Goal: Transaction & Acquisition: Purchase product/service

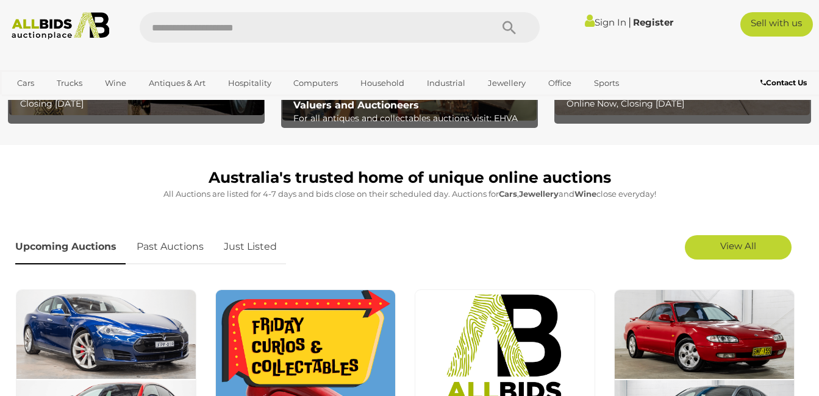
scroll to position [281, 0]
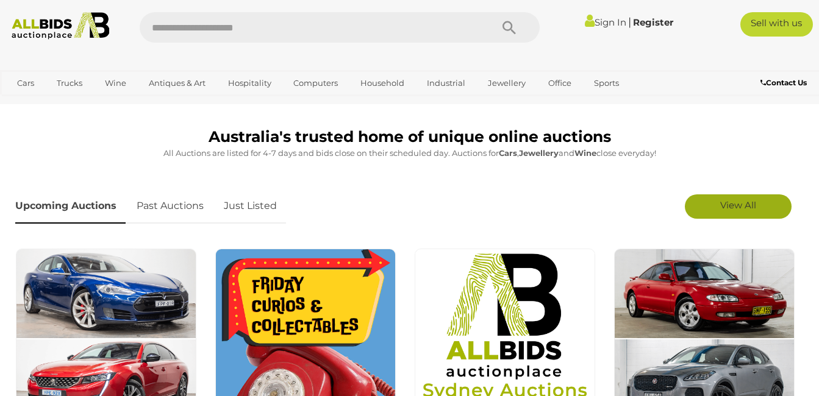
click at [729, 204] on span "View All" at bounding box center [738, 205] width 36 height 12
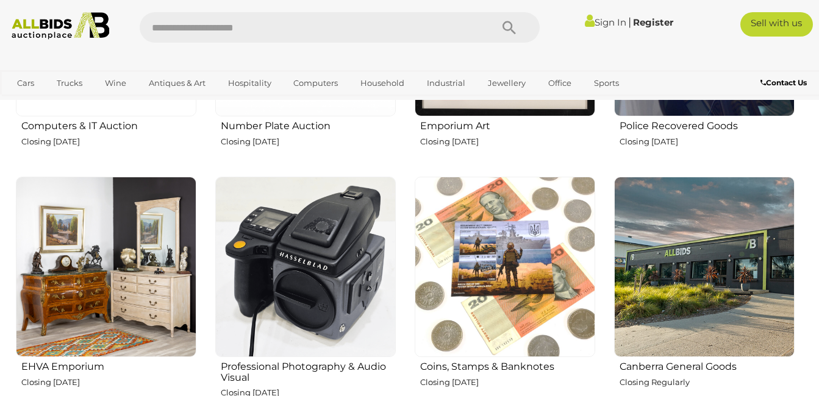
scroll to position [1359, 0]
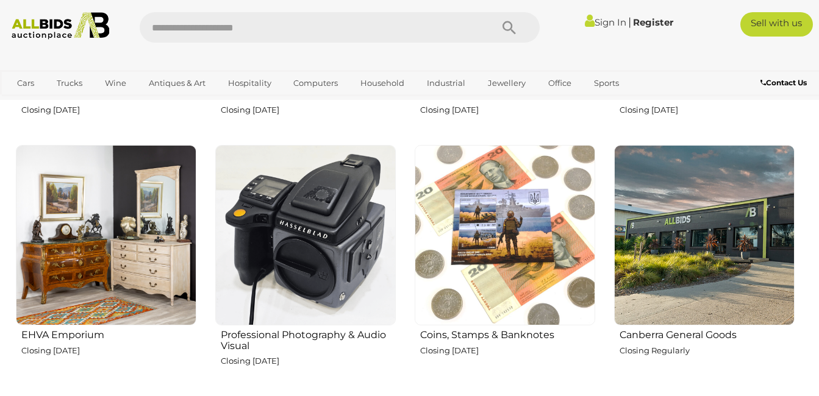
click at [680, 232] on img at bounding box center [704, 235] width 181 height 181
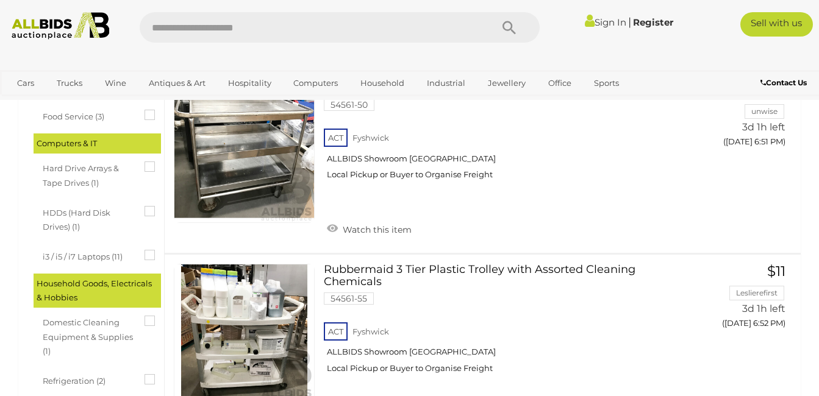
scroll to position [441, 0]
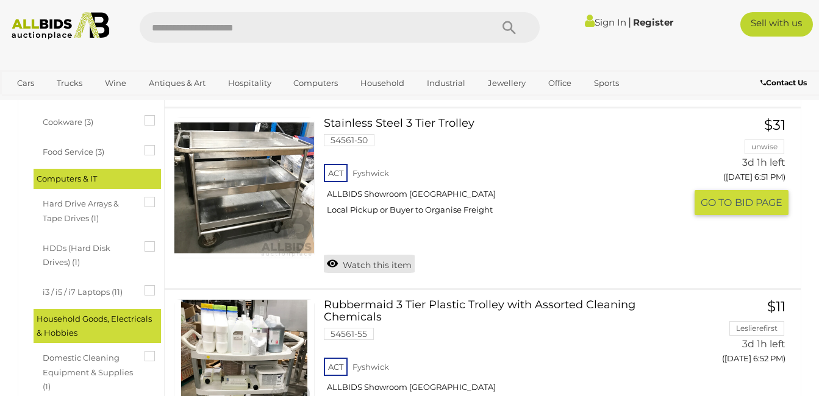
click at [382, 266] on link "Watch this item" at bounding box center [369, 264] width 91 height 18
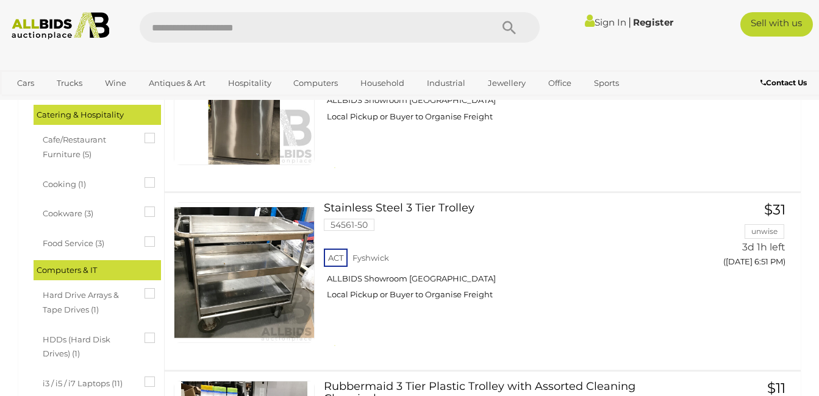
scroll to position [0, 0]
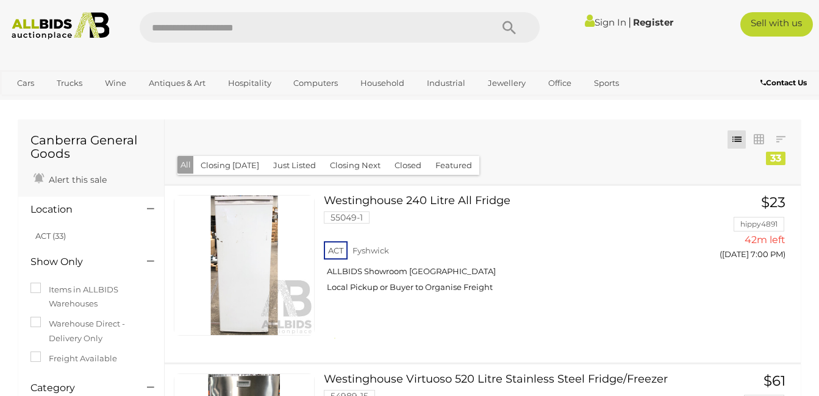
click at [609, 24] on link "Sign In" at bounding box center [605, 22] width 41 height 12
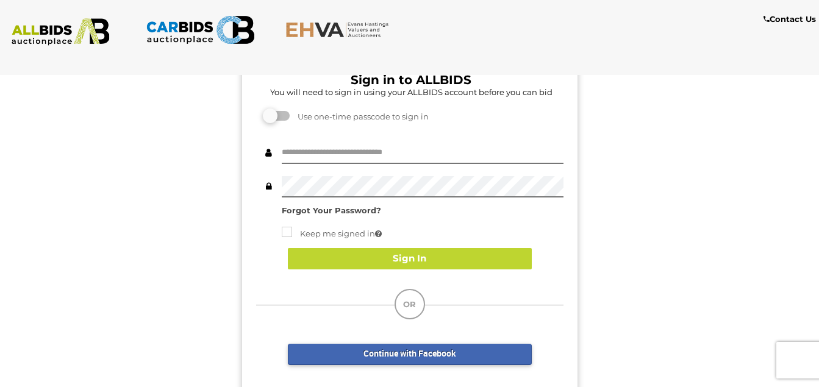
scroll to position [77, 0]
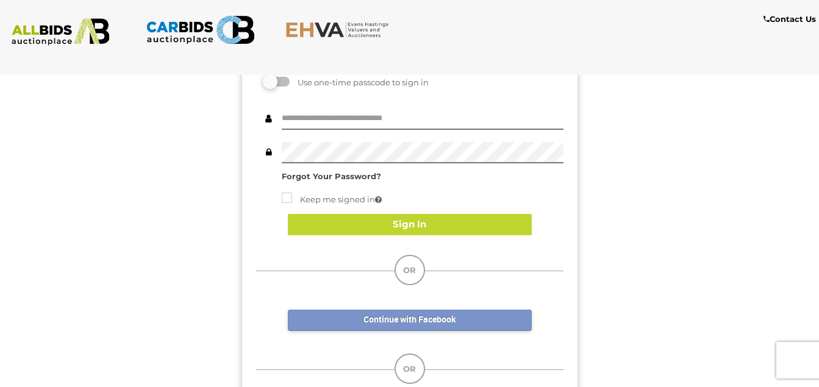
click at [496, 318] on link "Continue with Facebook" at bounding box center [410, 320] width 244 height 21
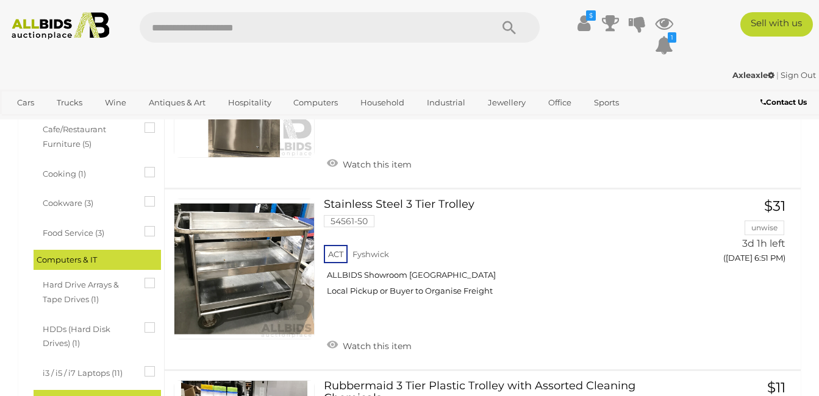
scroll to position [418, 0]
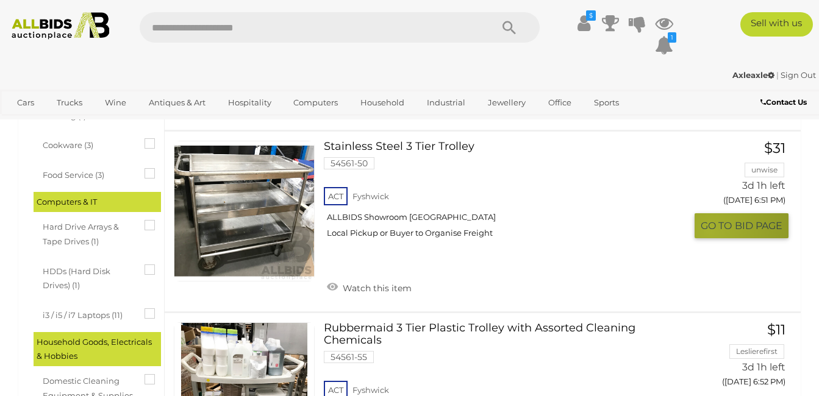
click at [709, 232] on span "GO TO" at bounding box center [718, 226] width 34 height 13
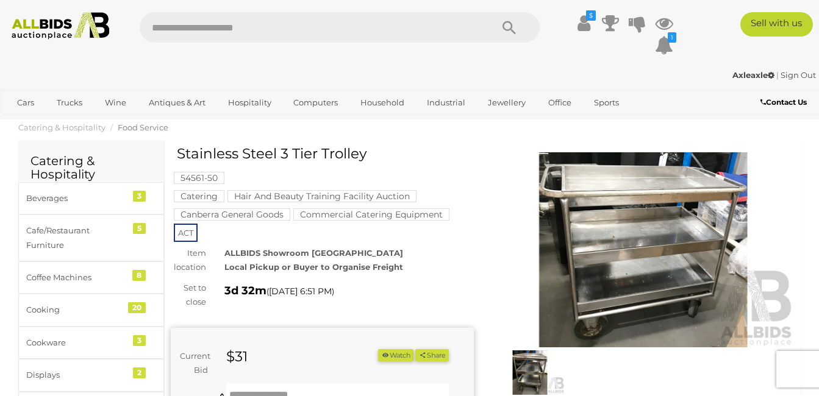
click at [599, 250] on img at bounding box center [643, 249] width 303 height 195
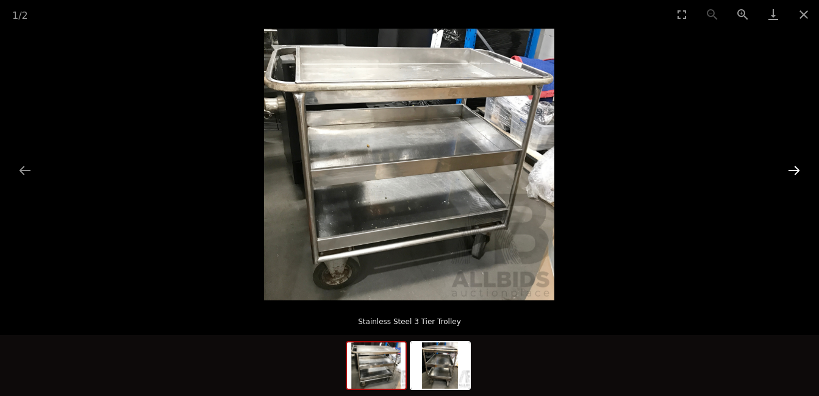
click at [801, 169] on button "Next slide" at bounding box center [794, 171] width 26 height 24
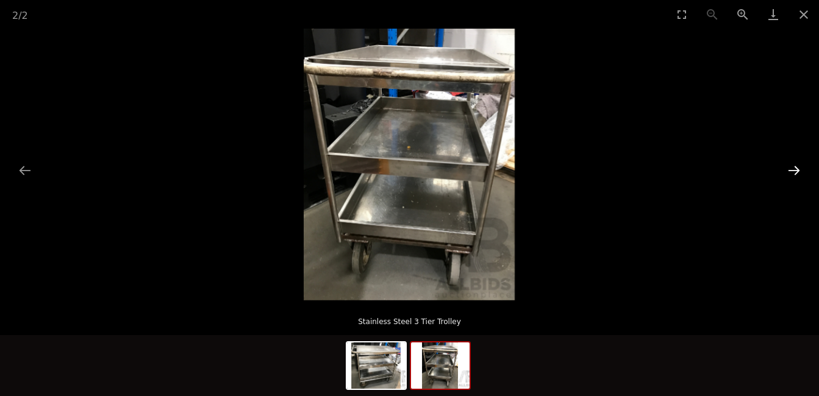
click at [801, 169] on button "Next slide" at bounding box center [794, 171] width 26 height 24
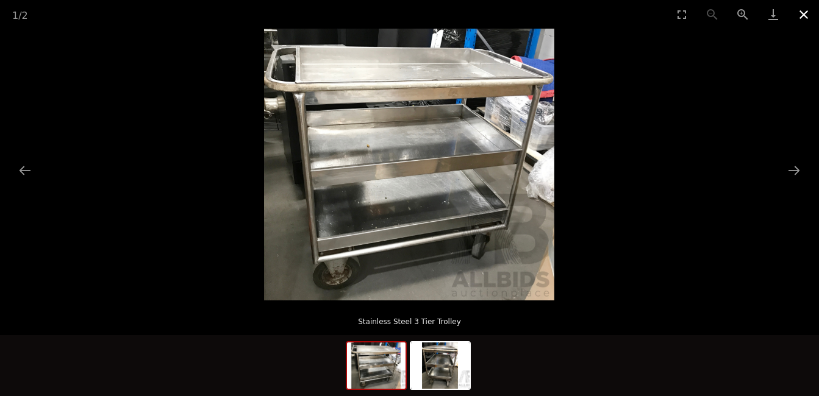
click at [801, 13] on button "Close gallery" at bounding box center [804, 14] width 30 height 29
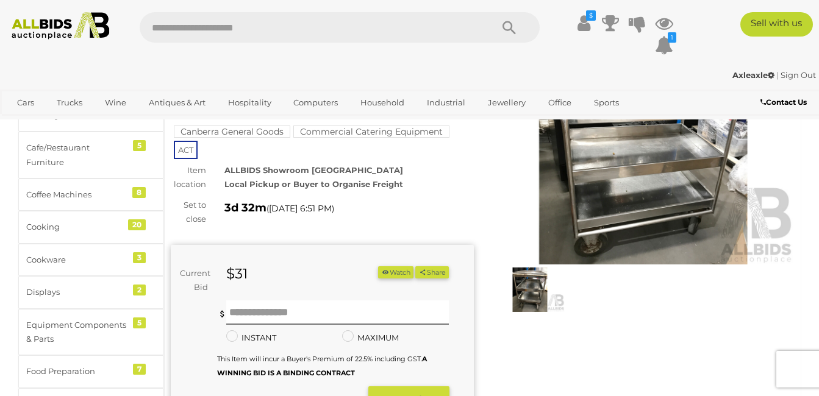
scroll to position [90, 0]
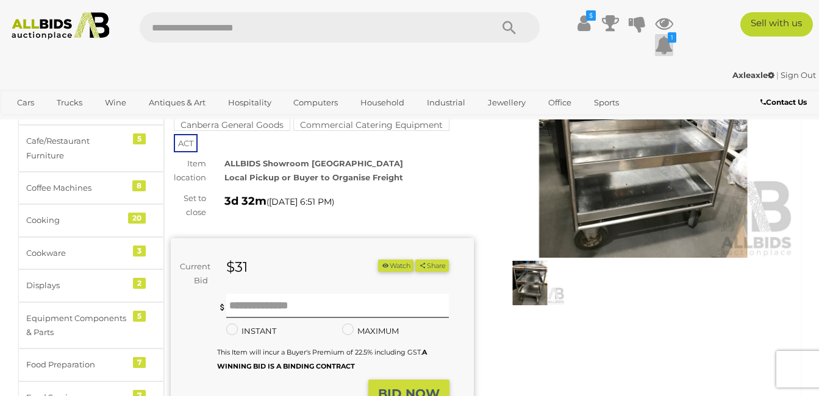
click at [666, 41] on icon at bounding box center [664, 45] width 18 height 22
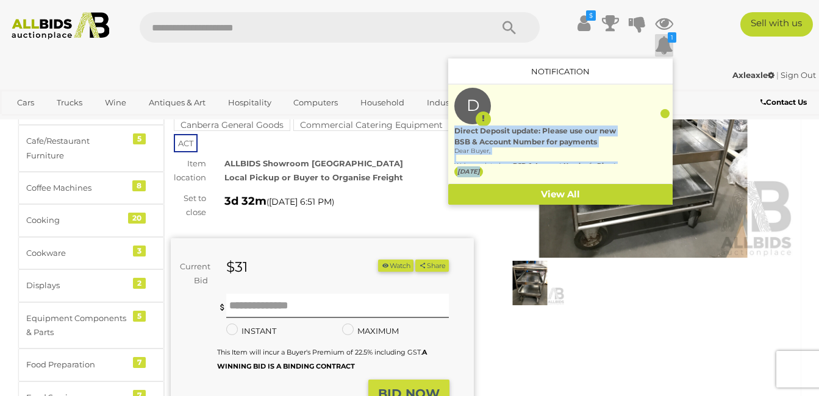
drag, startPoint x: 664, startPoint y: 118, endPoint x: 663, endPoint y: 125, distance: 7.3
click at [0, 0] on ng-content "D Direct Deposit update: Please use our new BSB & Account Number for payments D…" at bounding box center [0, 0] width 0 height 0
click at [554, 131] on div "Direct Deposit update: Please use our new BSB & Account Number for payments" at bounding box center [542, 137] width 176 height 22
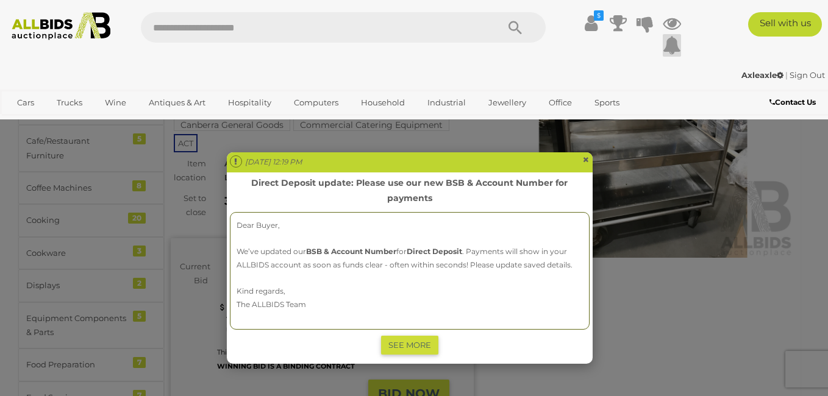
click at [584, 158] on span "×" at bounding box center [585, 159] width 7 height 15
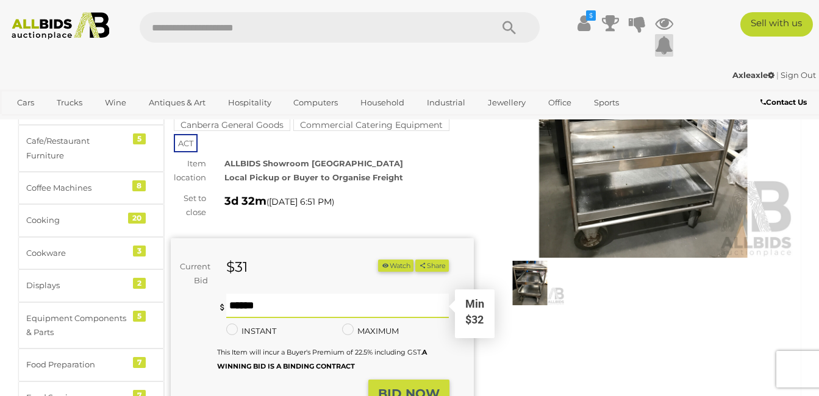
click at [309, 299] on input "text" at bounding box center [337, 306] width 223 height 24
type input "**"
click at [398, 392] on strong "BID NOW" at bounding box center [409, 394] width 62 height 15
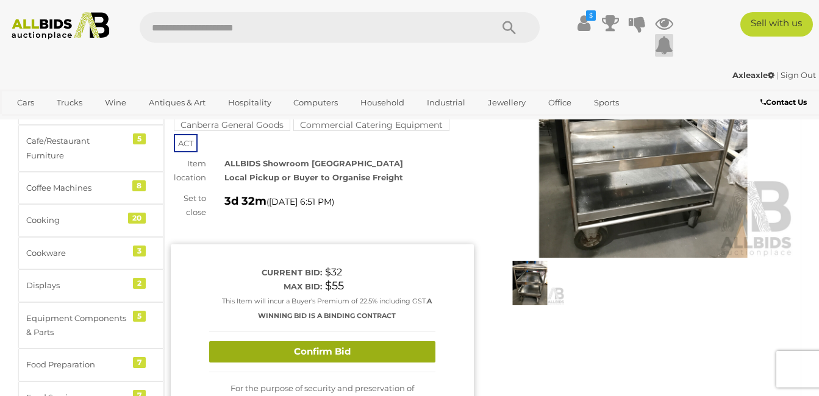
click at [381, 354] on button "Confirm Bid" at bounding box center [322, 352] width 226 height 21
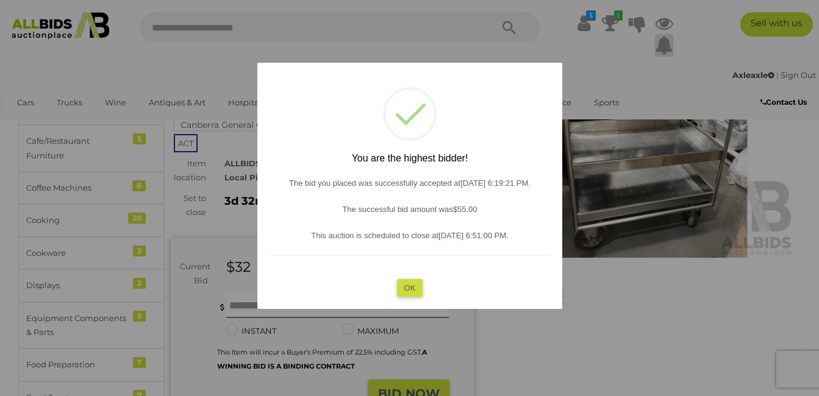
click at [406, 284] on button "OK" at bounding box center [409, 288] width 26 height 18
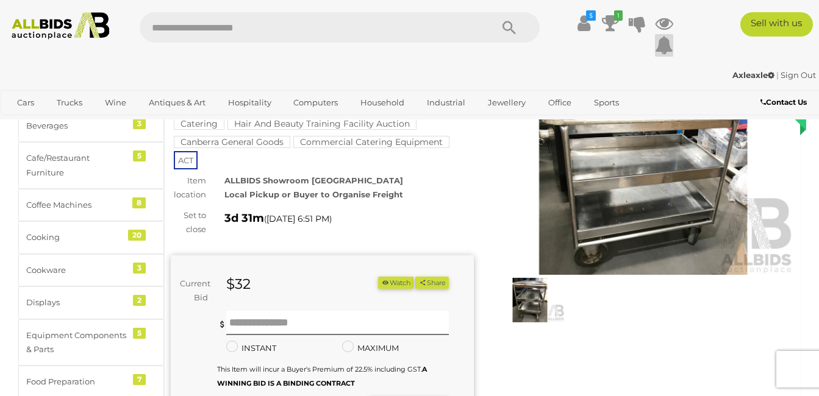
scroll to position [0, 0]
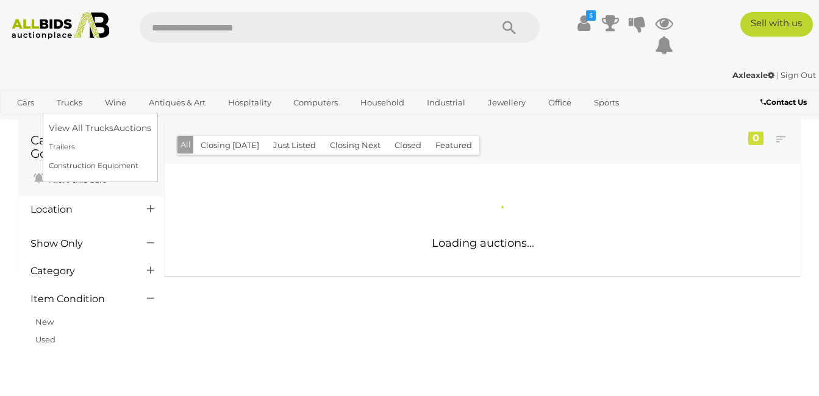
scroll to position [485, 0]
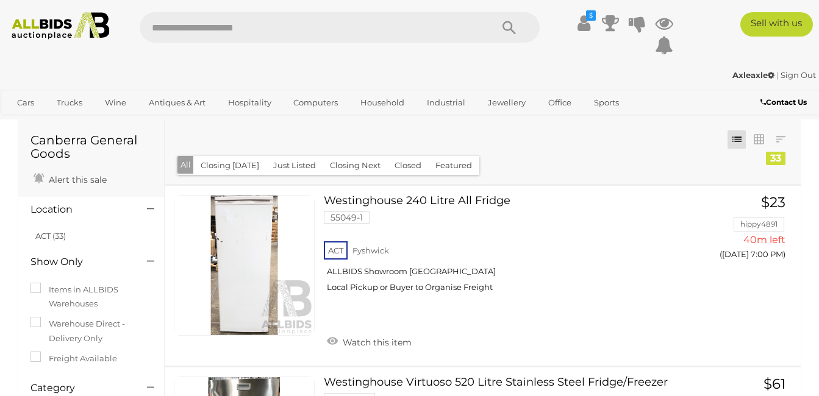
click at [71, 29] on img at bounding box center [60, 25] width 109 height 27
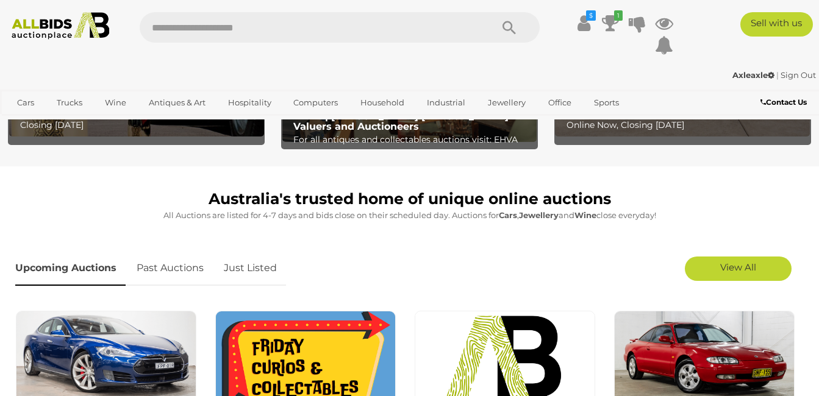
scroll to position [224, 0]
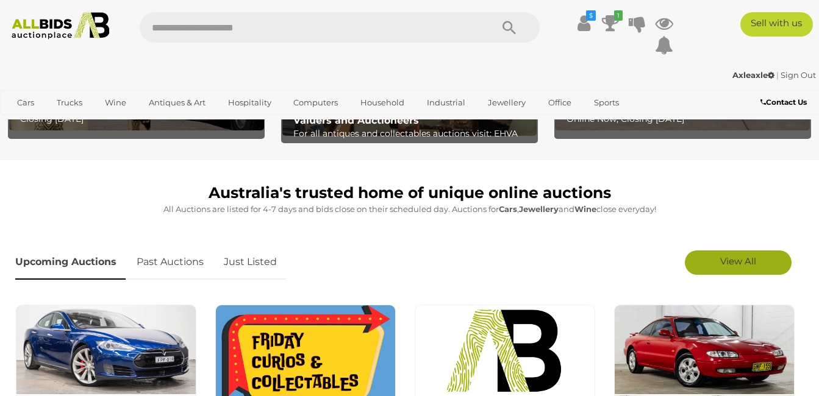
click at [750, 261] on span "View All" at bounding box center [738, 262] width 36 height 12
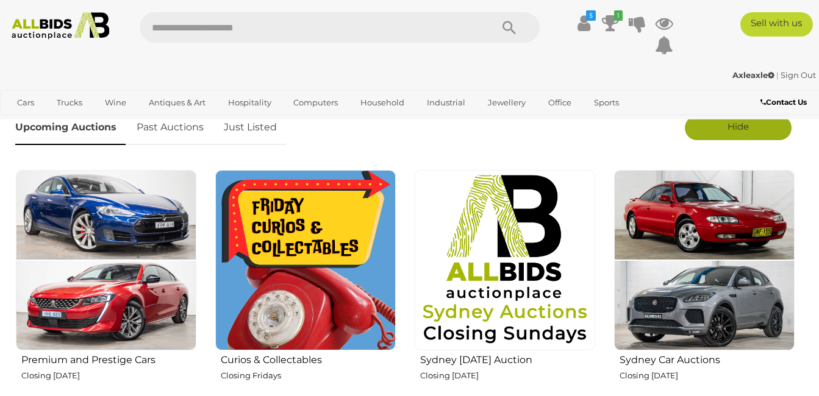
scroll to position [383, 0]
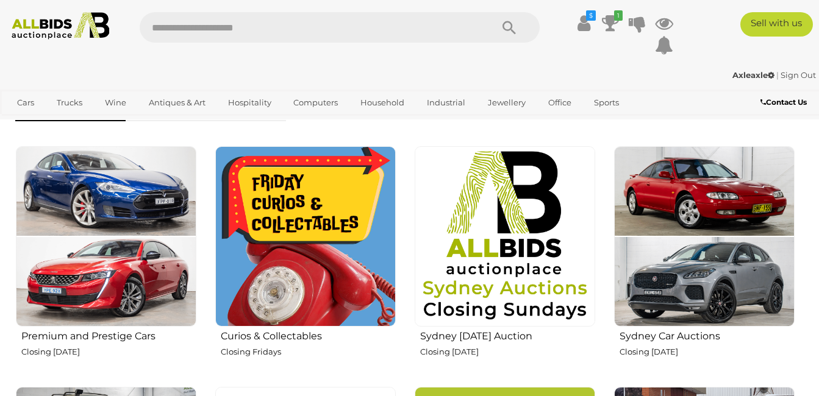
click at [510, 196] on img at bounding box center [505, 236] width 181 height 181
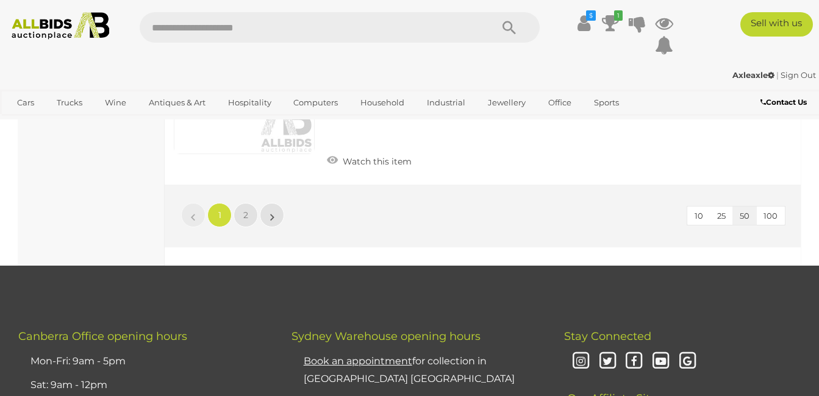
scroll to position [9385, 0]
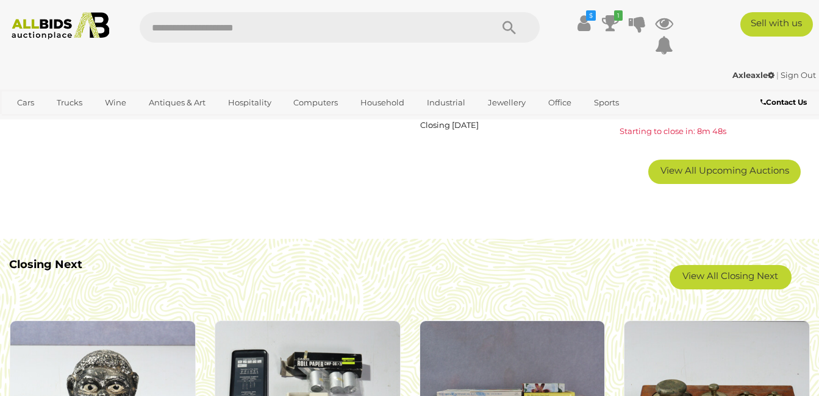
scroll to position [891, 0]
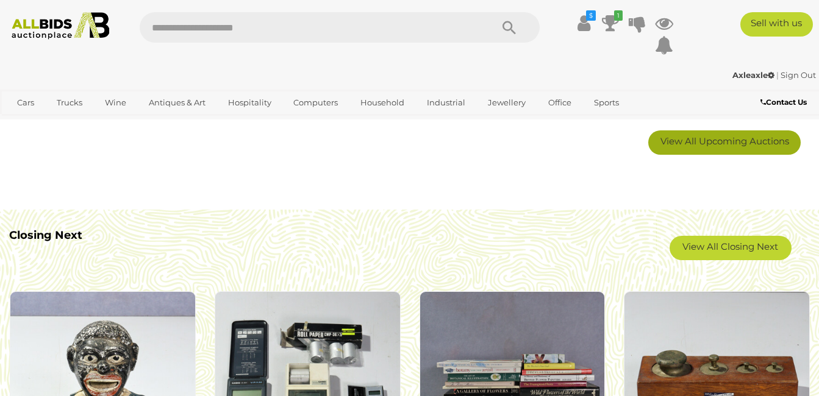
click at [747, 149] on link "View All Upcoming Auctions" at bounding box center [724, 143] width 152 height 24
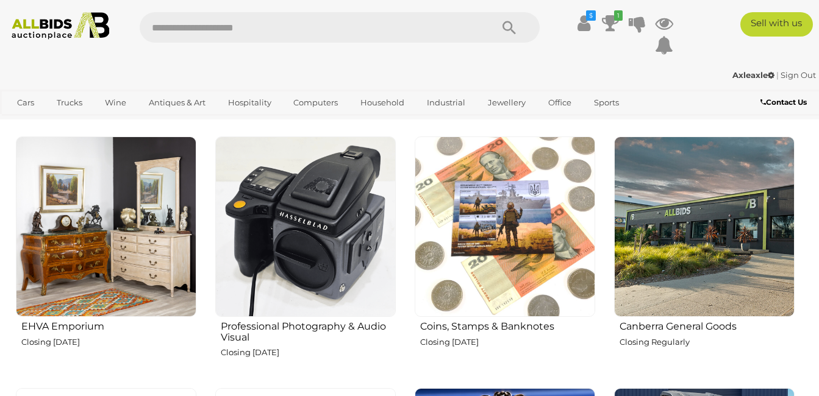
scroll to position [1375, 0]
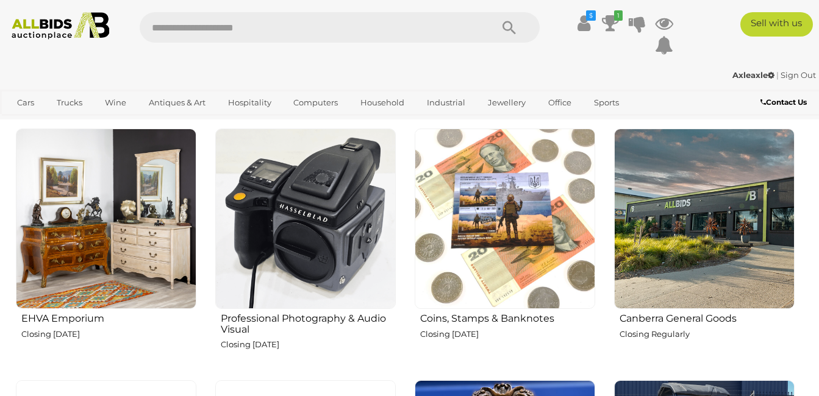
click at [685, 212] on img at bounding box center [704, 219] width 181 height 181
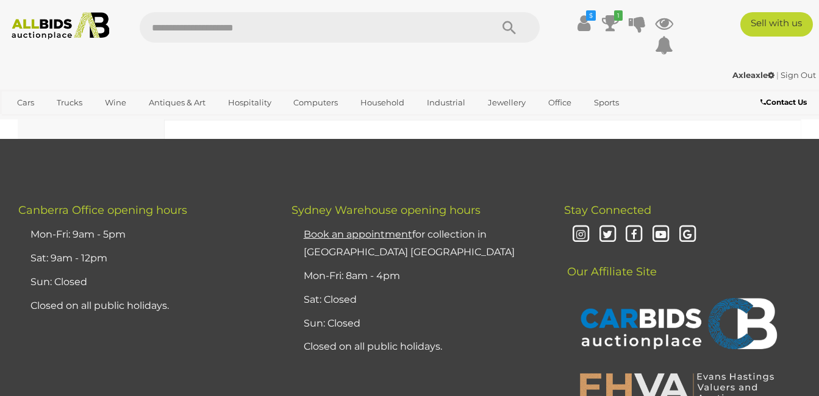
scroll to position [3344, 0]
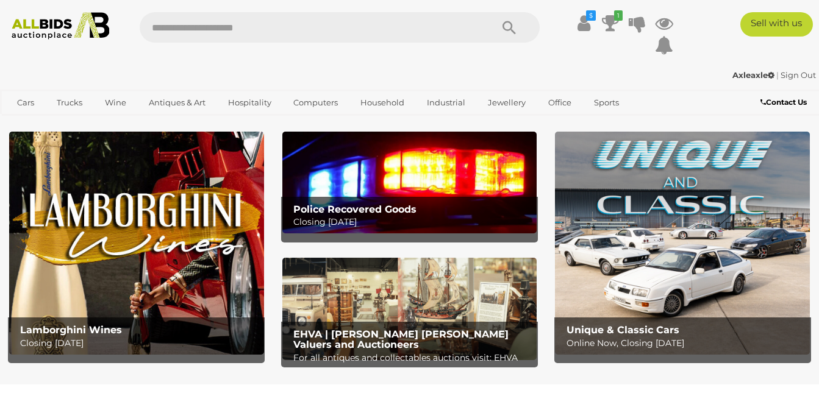
click at [340, 202] on div "Police Recovered Goods Closing Tuesday 14th October" at bounding box center [412, 217] width 251 height 40
click at [393, 292] on img at bounding box center [409, 309] width 255 height 102
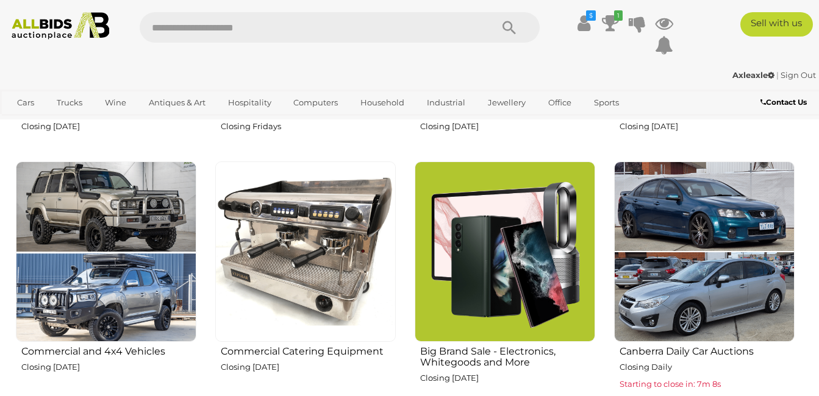
scroll to position [656, 0]
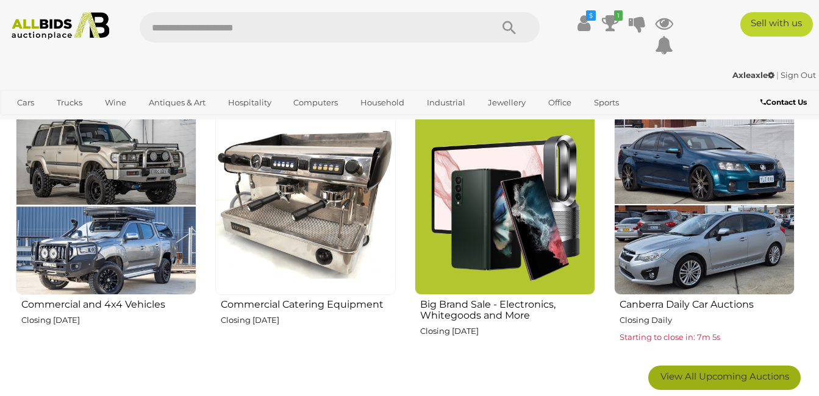
click at [740, 378] on span "View All Upcoming Auctions" at bounding box center [725, 377] width 129 height 12
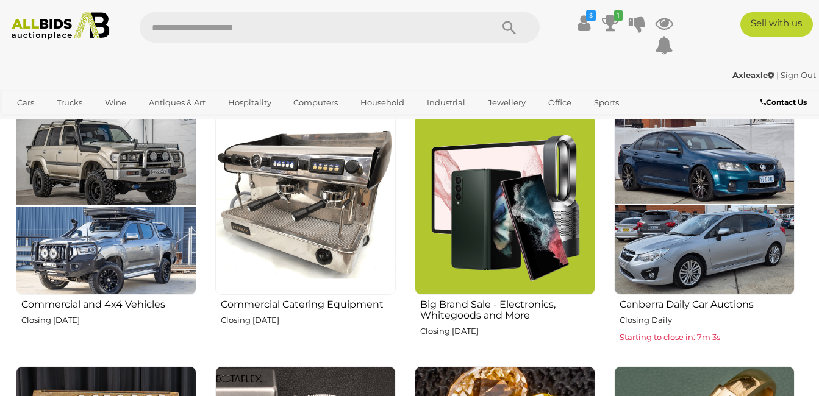
click at [689, 209] on img at bounding box center [704, 205] width 181 height 181
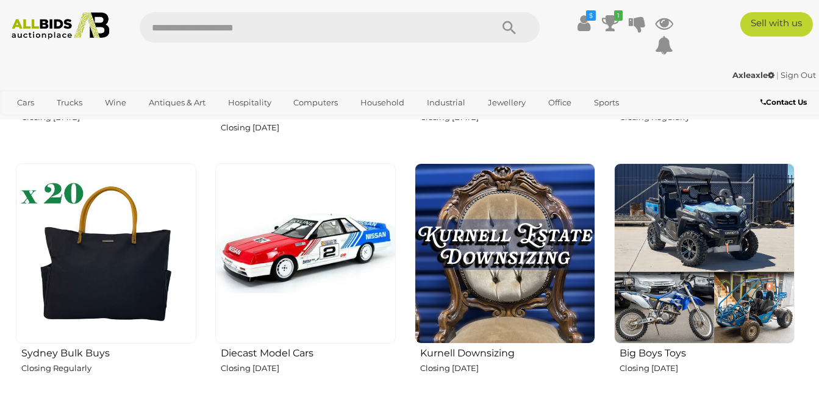
scroll to position [1616, 0]
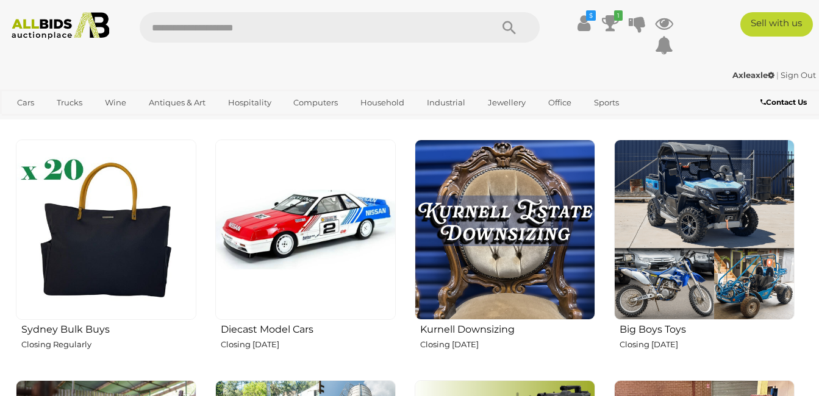
click at [646, 204] on img at bounding box center [704, 230] width 181 height 181
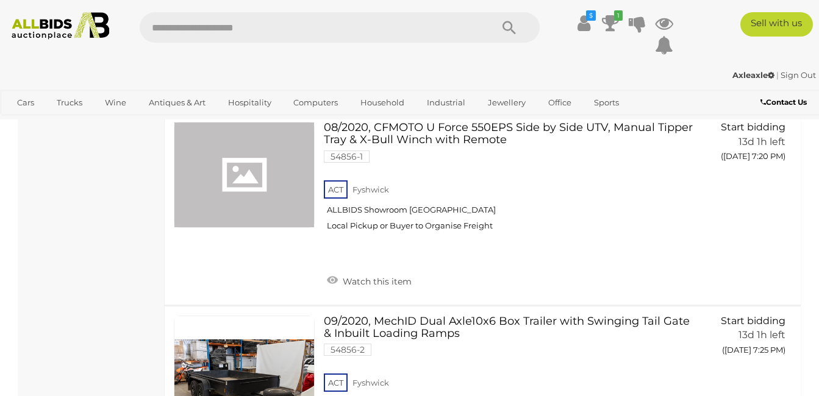
scroll to position [766, 0]
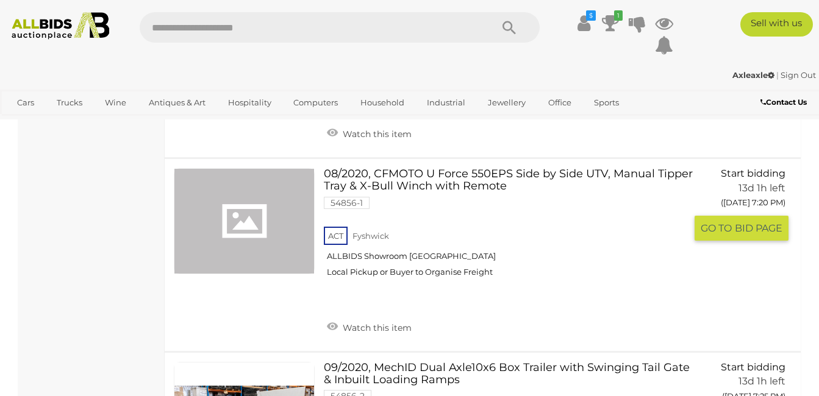
click at [393, 173] on link "08/2020, CFMOTO U Force 550EPS Side by Side UTV, Manual Tipper Tray & X-Bull Wi…" at bounding box center [509, 227] width 353 height 119
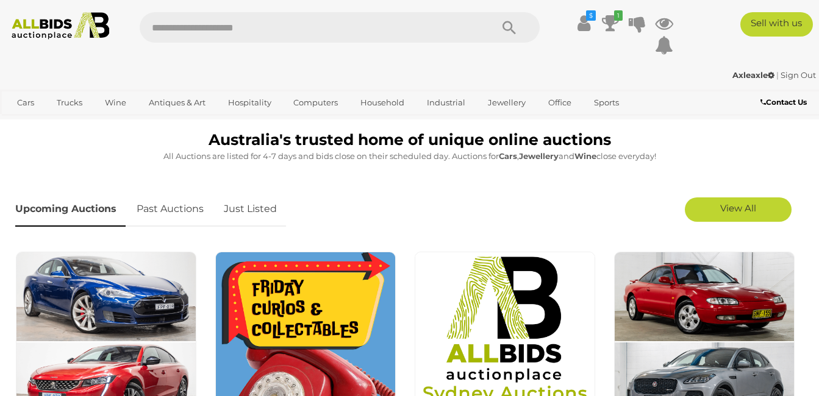
scroll to position [295, 0]
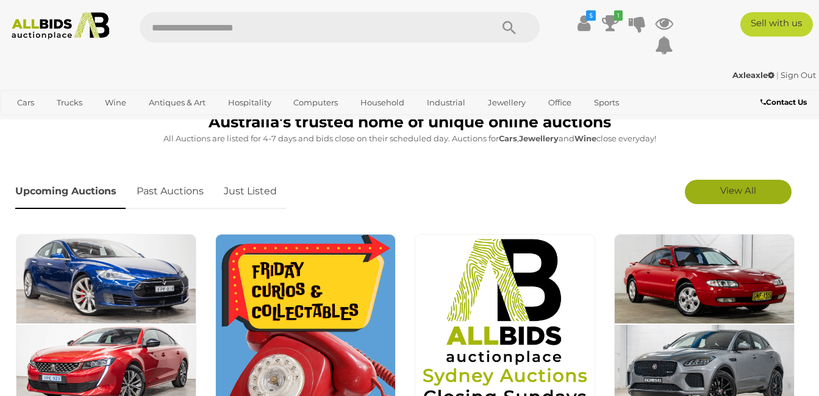
click at [735, 195] on span "View All" at bounding box center [738, 191] width 36 height 12
drag, startPoint x: 818, startPoint y: 54, endPoint x: 817, endPoint y: 88, distance: 34.8
click at [817, 88] on div "$ Track & Trace" at bounding box center [409, 60] width 819 height 120
drag, startPoint x: 817, startPoint y: 88, endPoint x: 695, endPoint y: 140, distance: 132.5
click at [695, 140] on p "All Auctions are listed for 4-7 days and bids close on their scheduled day. Auc…" at bounding box center [409, 139] width 789 height 14
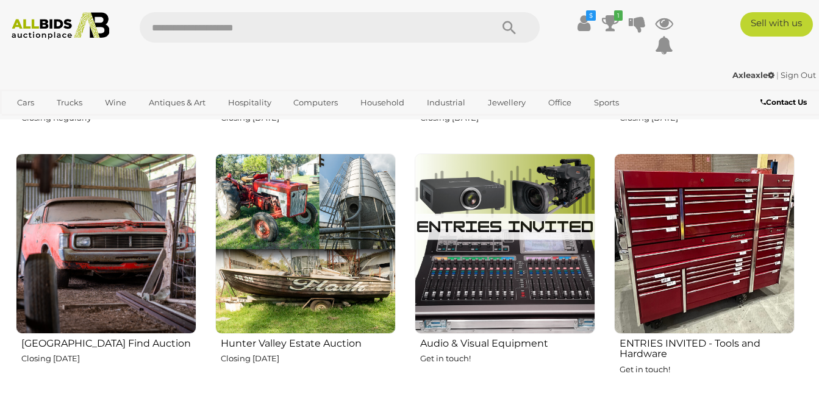
scroll to position [1859, 0]
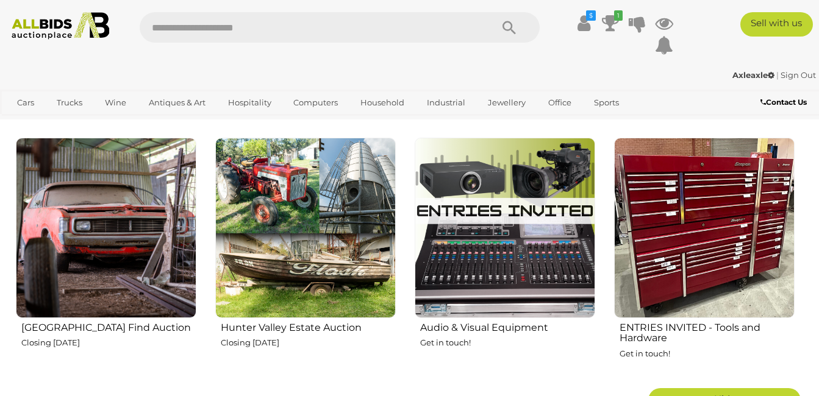
click at [329, 255] on img at bounding box center [305, 228] width 181 height 181
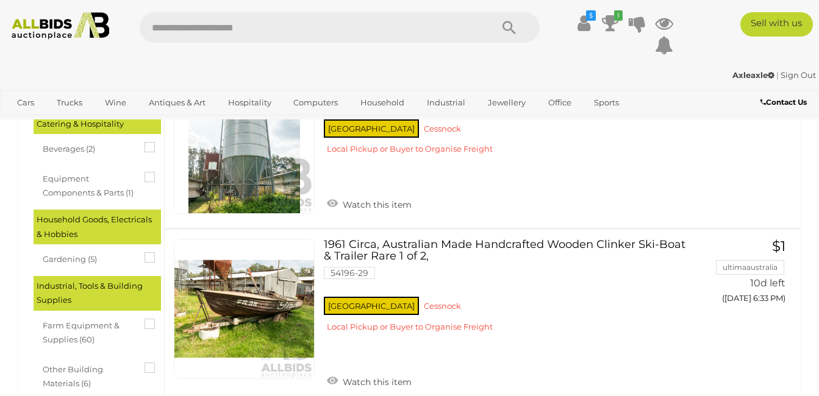
scroll to position [659, 0]
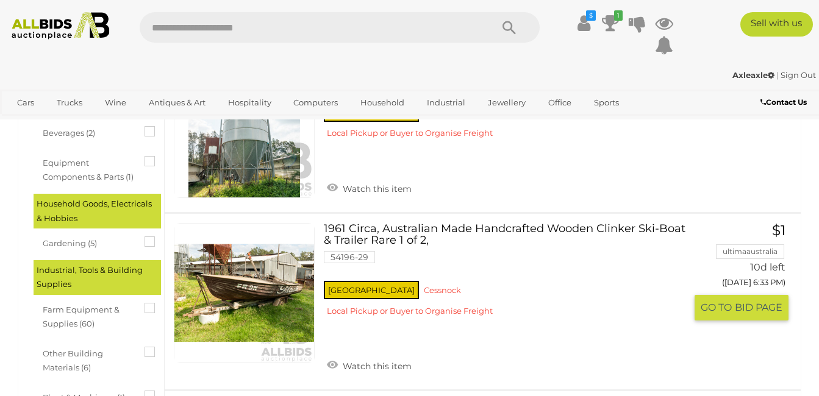
click at [193, 283] on link at bounding box center [244, 293] width 141 height 141
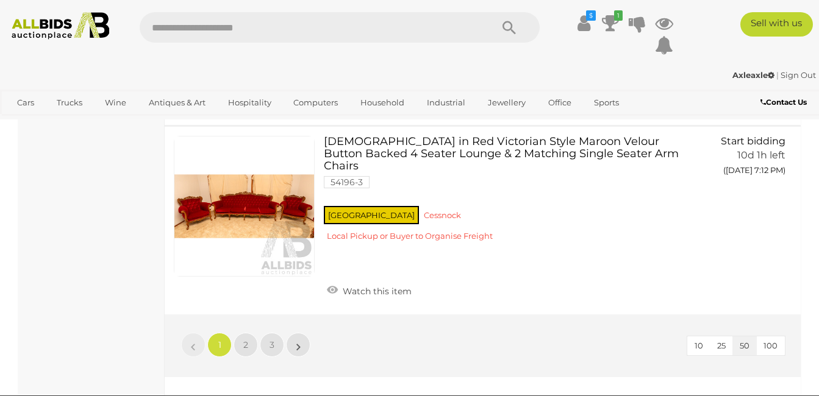
scroll to position [8412, 0]
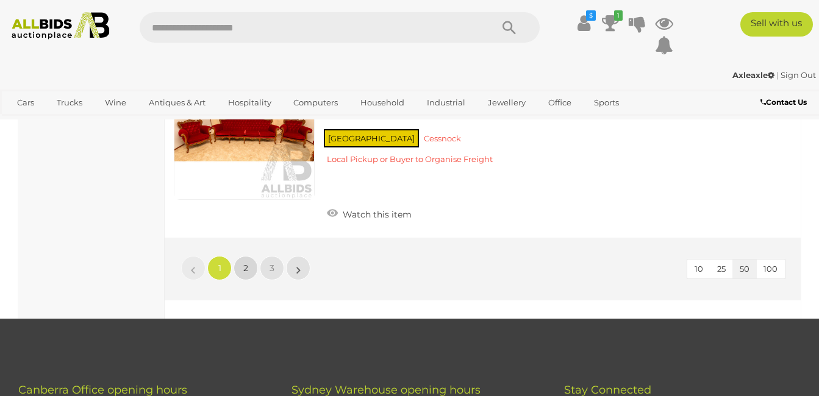
click at [244, 263] on span "2" at bounding box center [245, 268] width 5 height 11
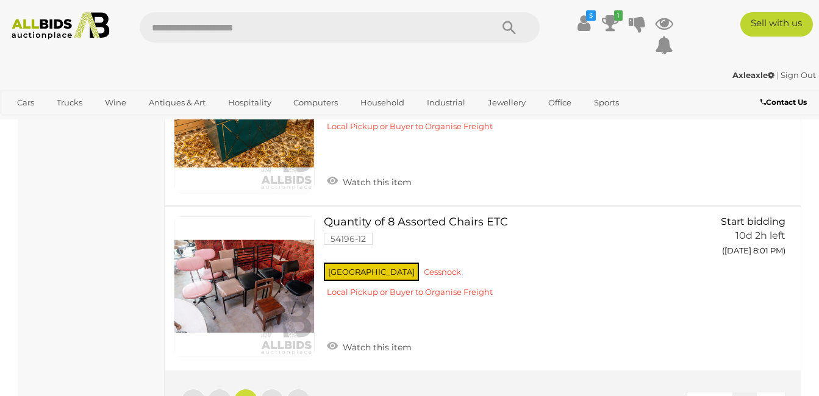
scroll to position [8221, 0]
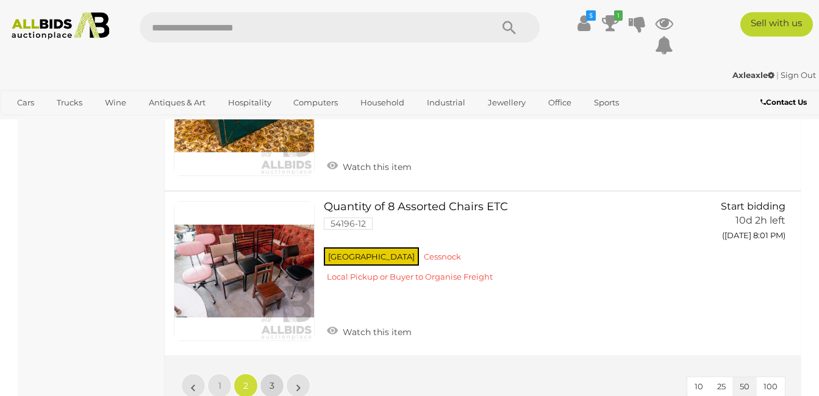
click at [271, 381] on span "3" at bounding box center [272, 386] width 5 height 11
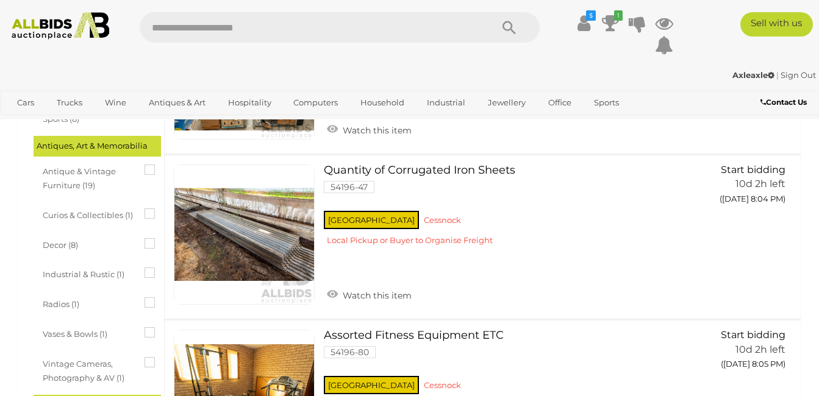
scroll to position [371, 0]
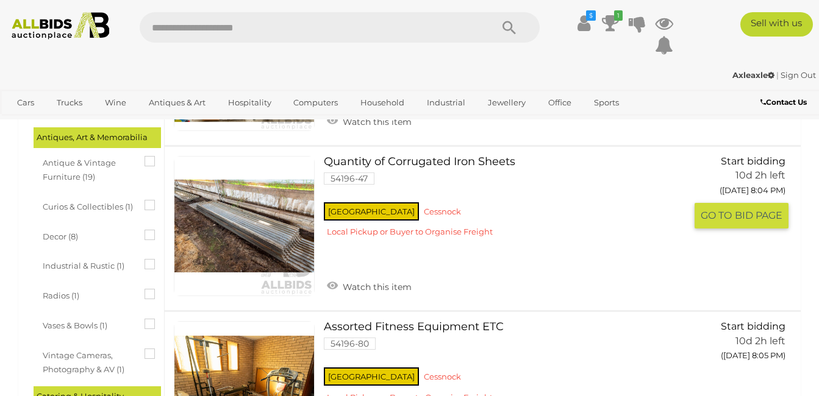
click at [256, 216] on link at bounding box center [244, 226] width 141 height 141
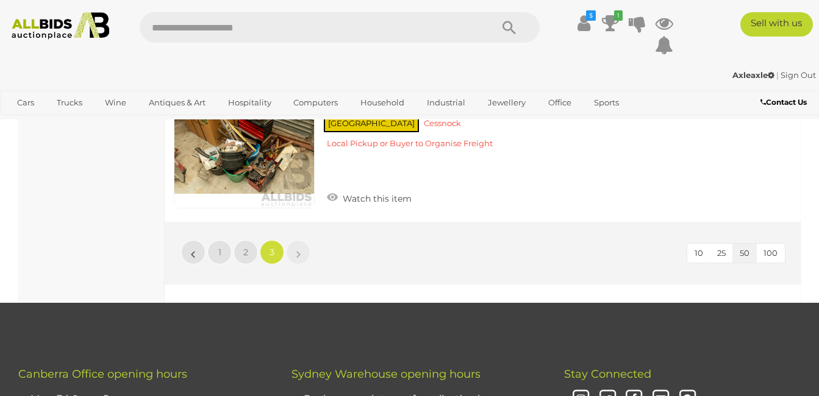
scroll to position [4339, 0]
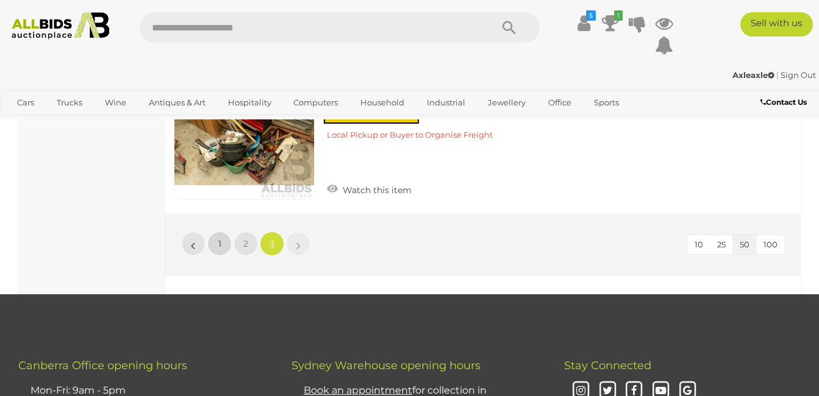
click at [219, 238] on span "1" at bounding box center [219, 243] width 3 height 11
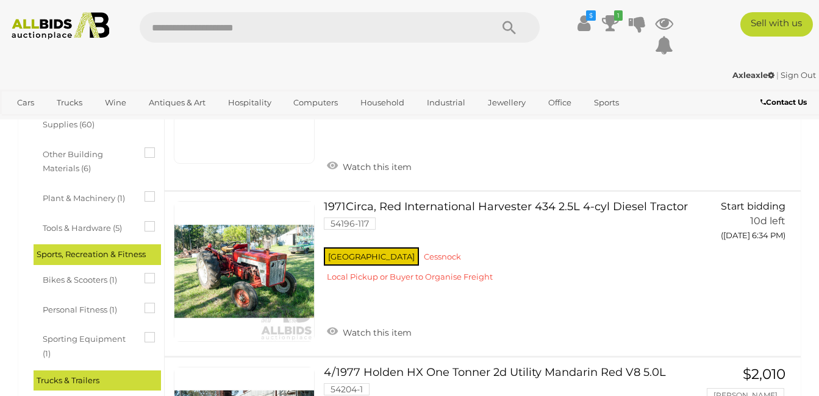
scroll to position [1104, 0]
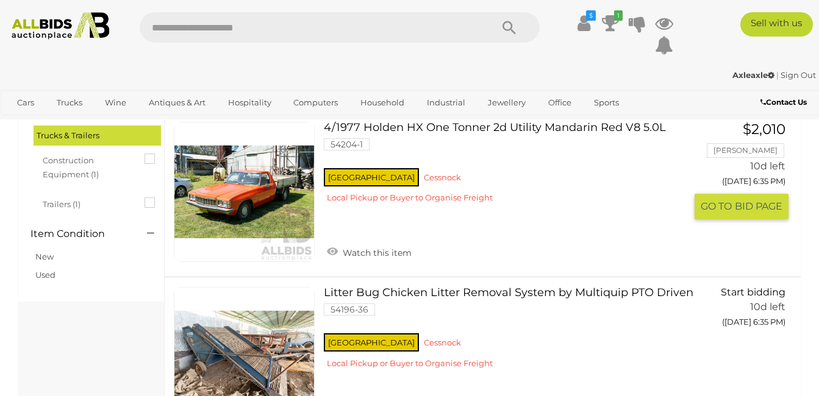
click at [248, 173] on link at bounding box center [244, 192] width 141 height 141
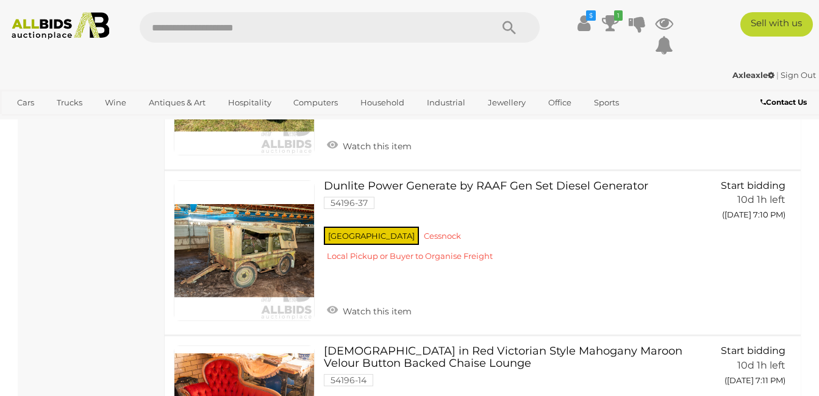
scroll to position [7993, 0]
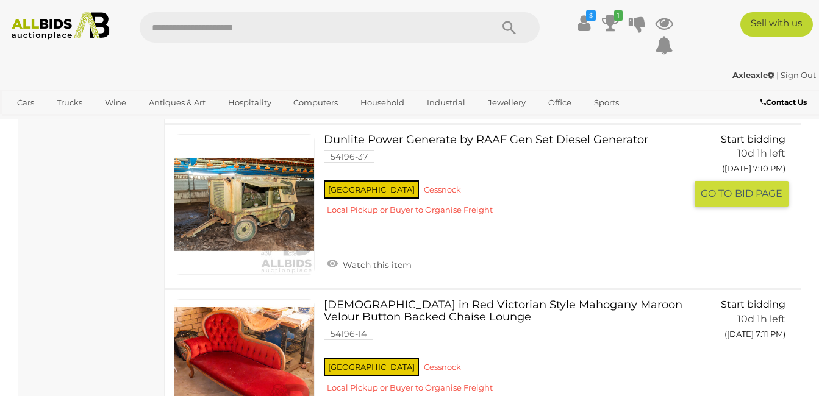
click at [271, 168] on link at bounding box center [244, 204] width 141 height 141
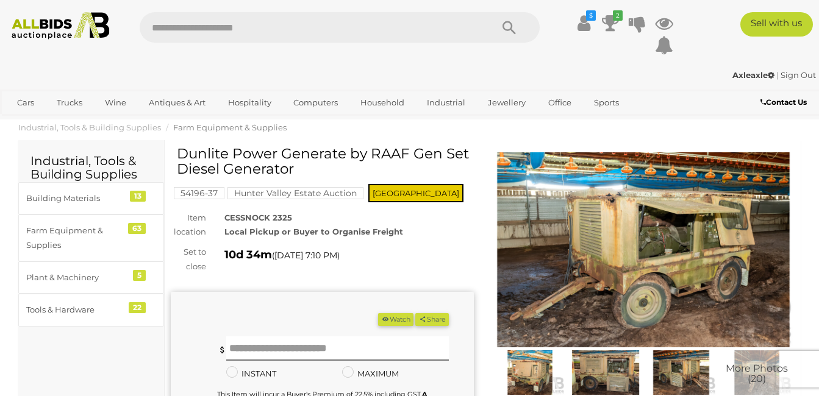
click at [627, 242] on img at bounding box center [643, 249] width 303 height 195
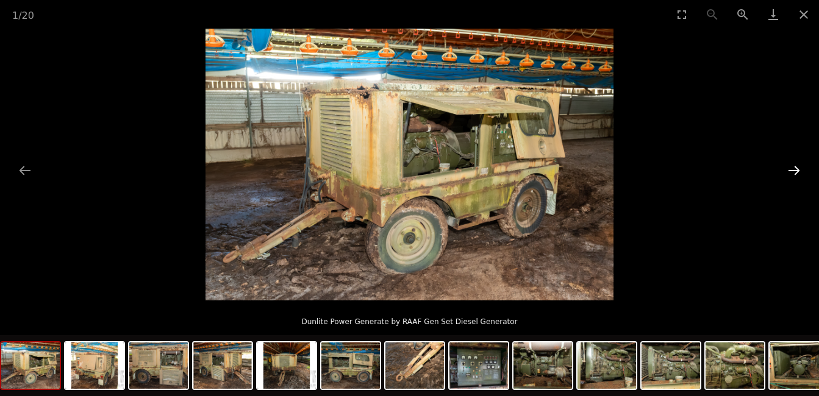
click at [793, 170] on button "Next slide" at bounding box center [794, 171] width 26 height 24
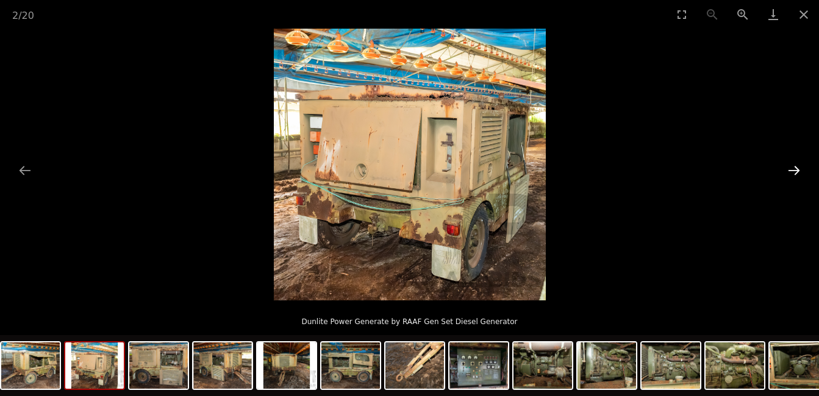
click at [793, 170] on button "Next slide" at bounding box center [794, 171] width 26 height 24
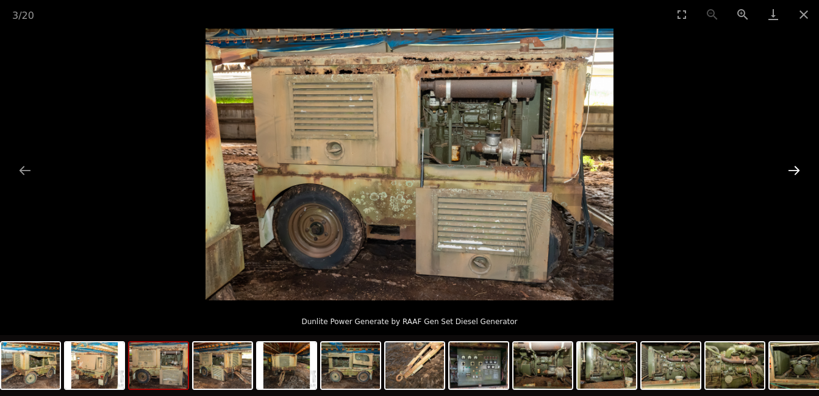
click at [793, 170] on button "Next slide" at bounding box center [794, 171] width 26 height 24
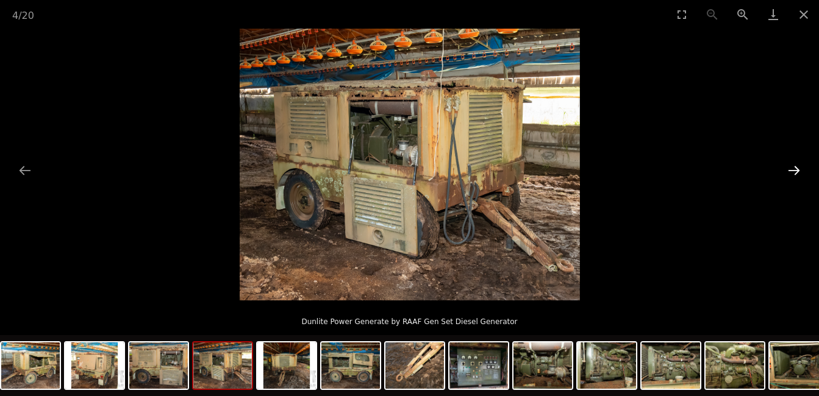
click at [793, 170] on button "Next slide" at bounding box center [794, 171] width 26 height 24
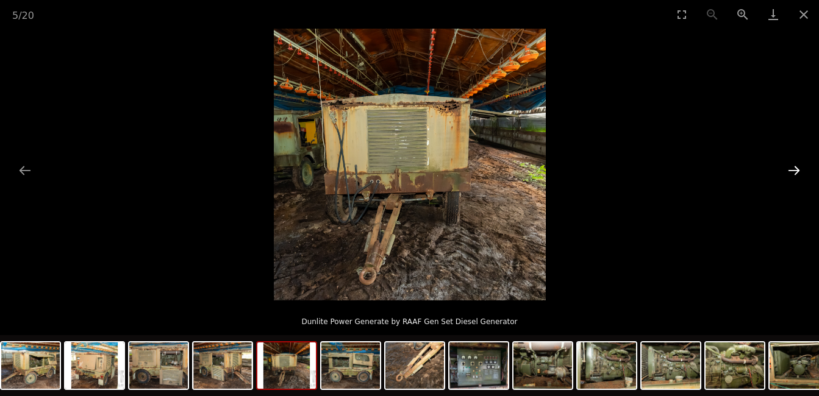
click at [793, 170] on button "Next slide" at bounding box center [794, 171] width 26 height 24
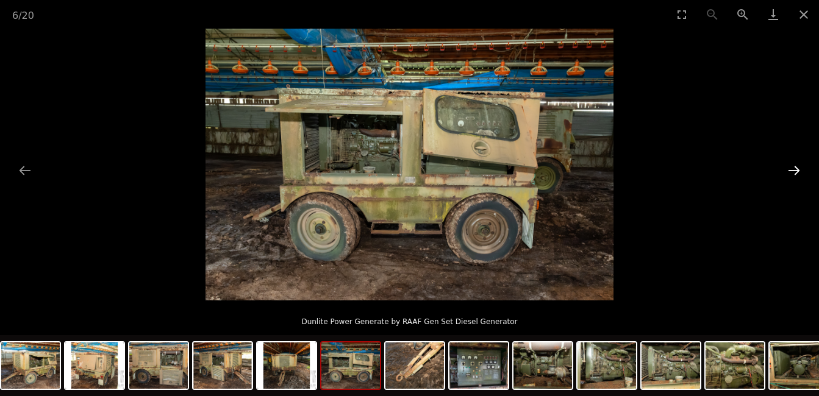
click at [793, 170] on button "Next slide" at bounding box center [794, 171] width 26 height 24
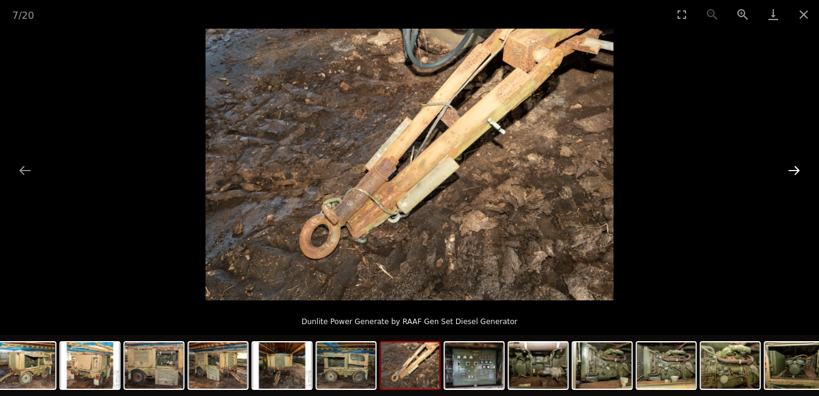
click at [793, 170] on button "Next slide" at bounding box center [794, 171] width 26 height 24
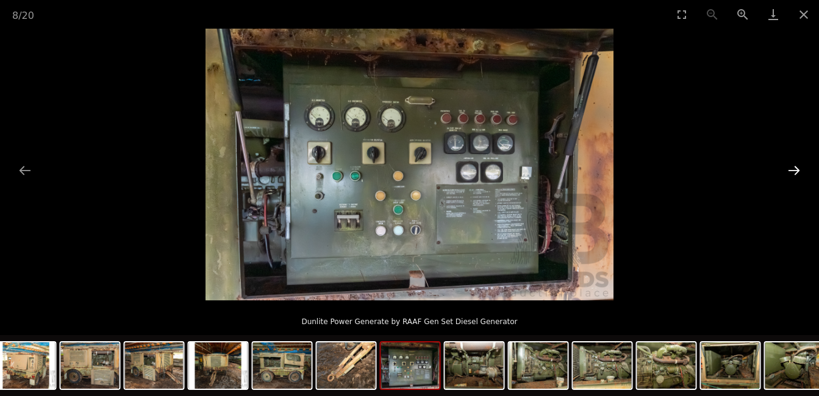
click at [793, 170] on button "Next slide" at bounding box center [794, 171] width 26 height 24
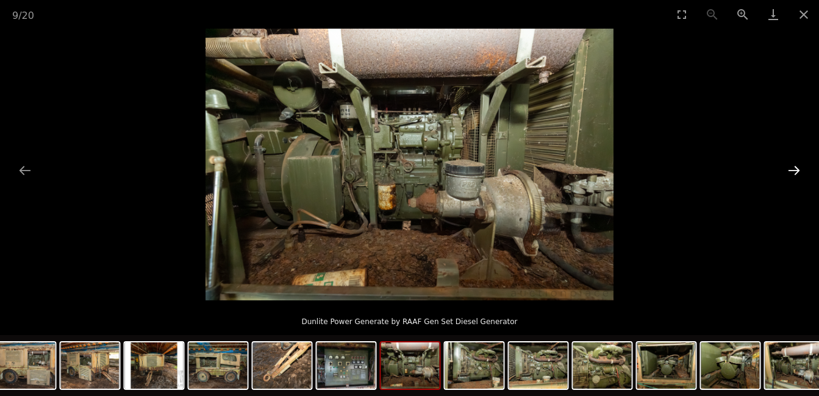
click at [793, 170] on button "Next slide" at bounding box center [794, 171] width 26 height 24
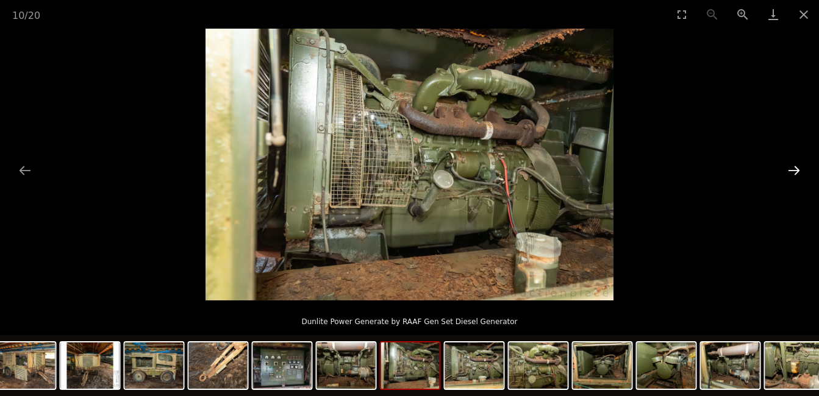
click at [793, 170] on button "Next slide" at bounding box center [794, 171] width 26 height 24
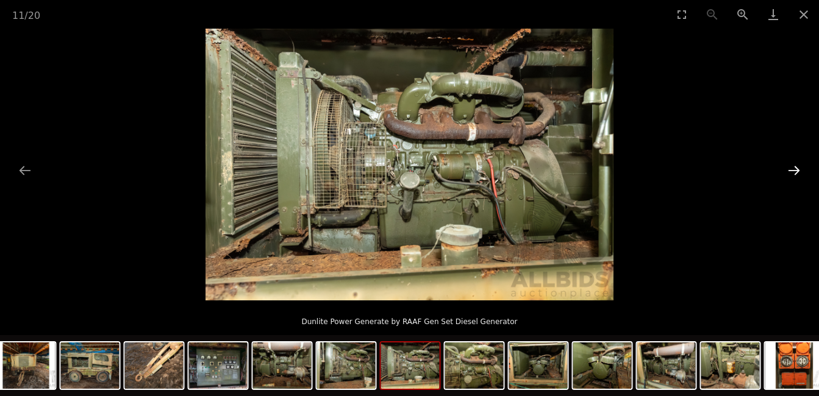
click at [793, 170] on button "Next slide" at bounding box center [794, 171] width 26 height 24
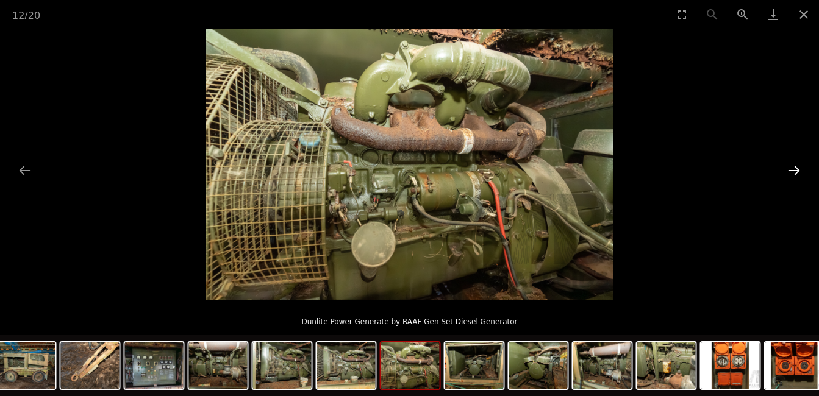
click at [793, 170] on button "Next slide" at bounding box center [794, 171] width 26 height 24
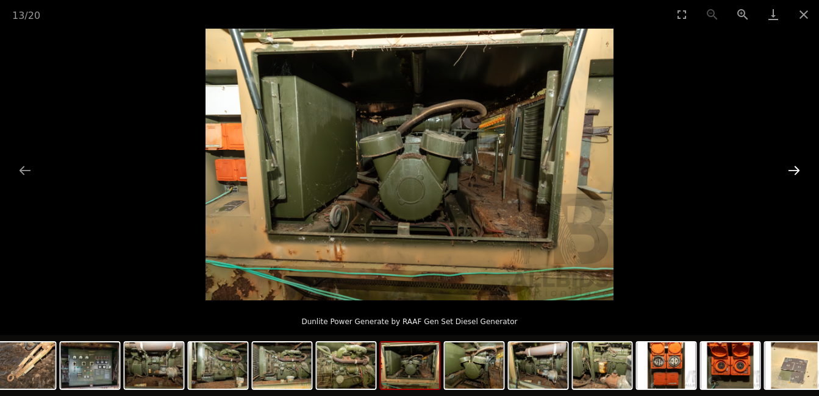
click at [793, 170] on button "Next slide" at bounding box center [794, 171] width 26 height 24
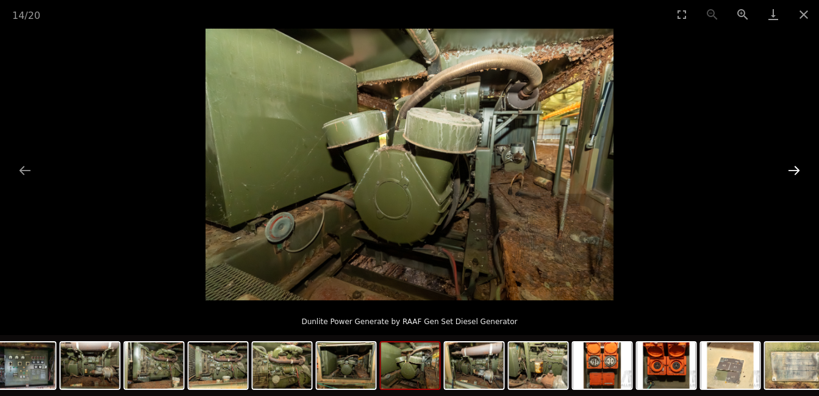
click at [793, 170] on button "Next slide" at bounding box center [794, 171] width 26 height 24
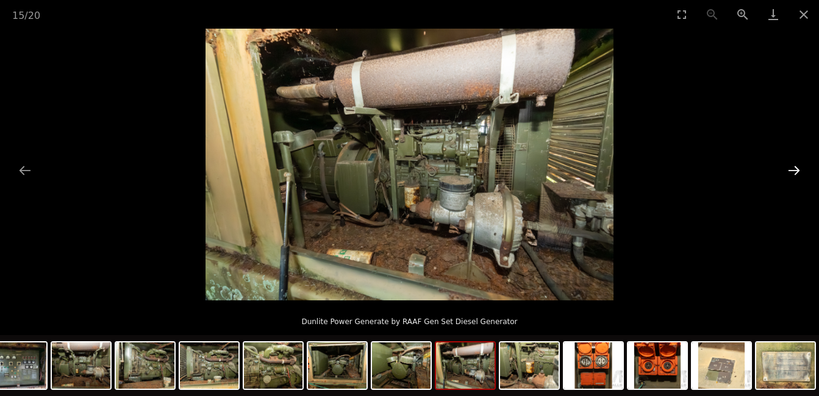
click at [793, 170] on button "Next slide" at bounding box center [794, 171] width 26 height 24
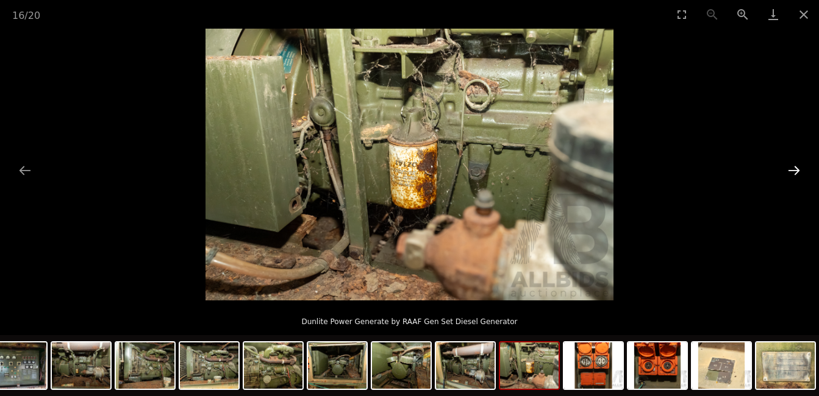
click at [793, 170] on button "Next slide" at bounding box center [794, 171] width 26 height 24
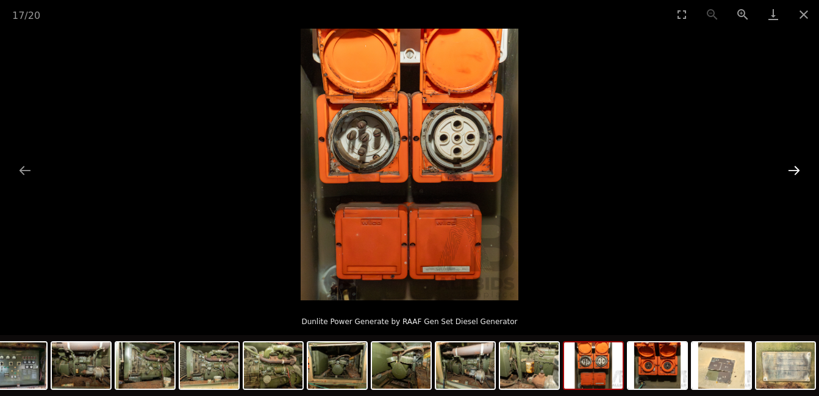
click at [793, 170] on button "Next slide" at bounding box center [794, 171] width 26 height 24
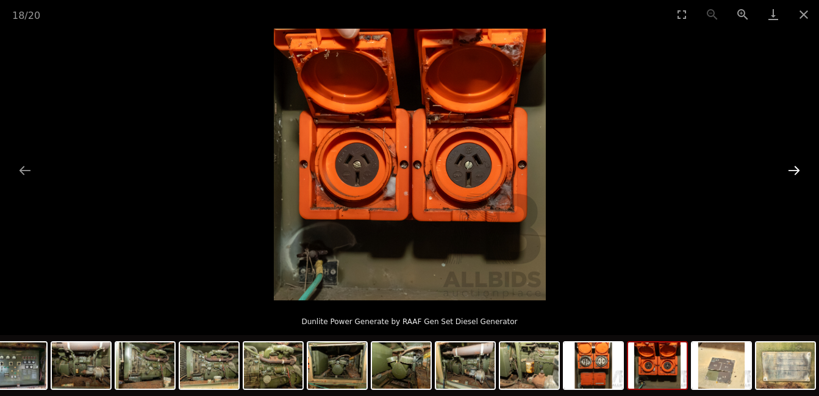
click at [793, 170] on button "Next slide" at bounding box center [794, 171] width 26 height 24
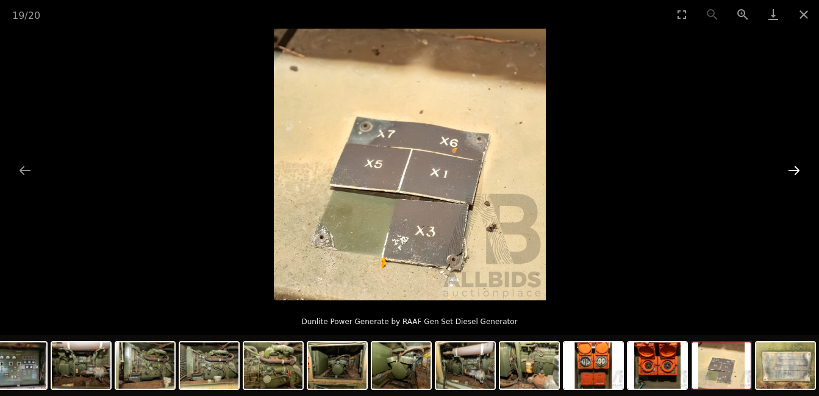
click at [793, 170] on button "Next slide" at bounding box center [794, 171] width 26 height 24
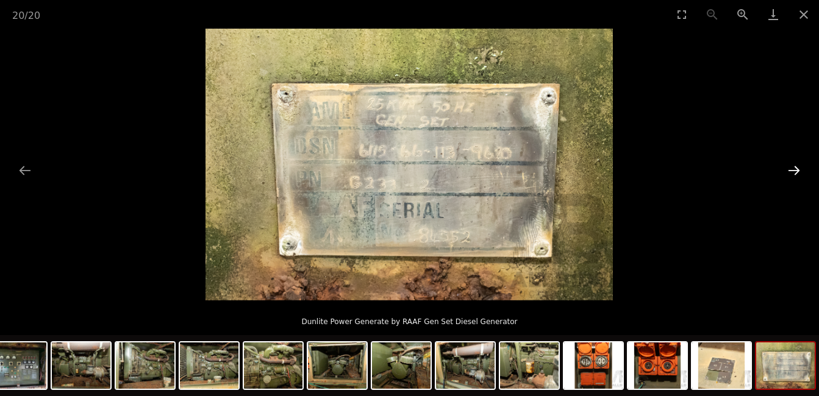
click at [793, 170] on button "Next slide" at bounding box center [794, 171] width 26 height 24
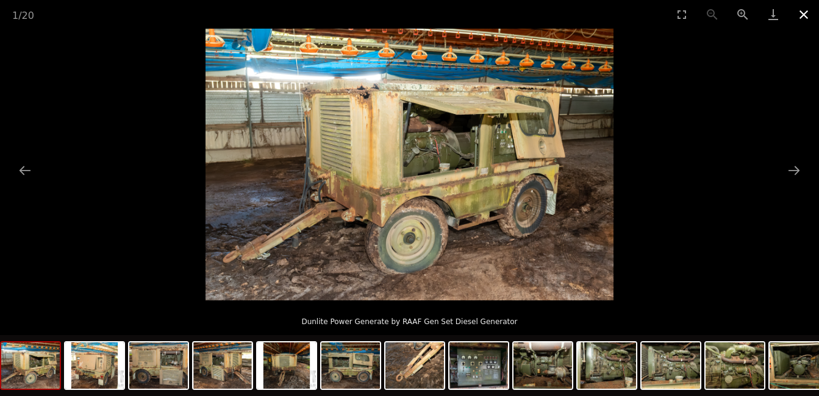
click at [801, 7] on button "Close gallery" at bounding box center [804, 14] width 30 height 29
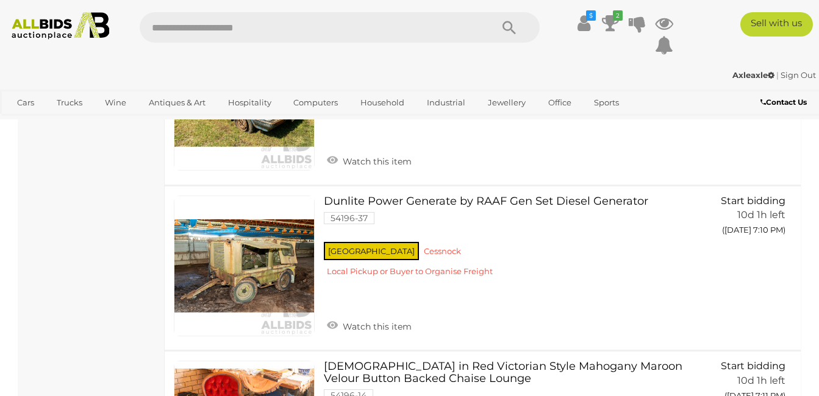
scroll to position [7855, 0]
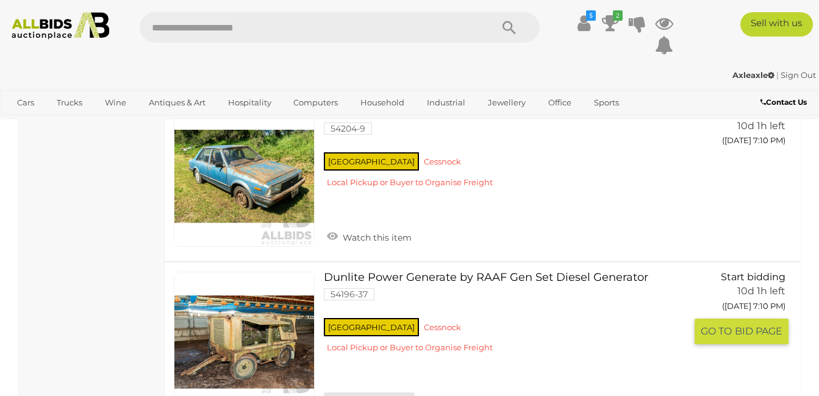
click at [376, 393] on link "Watch this item" at bounding box center [369, 402] width 91 height 18
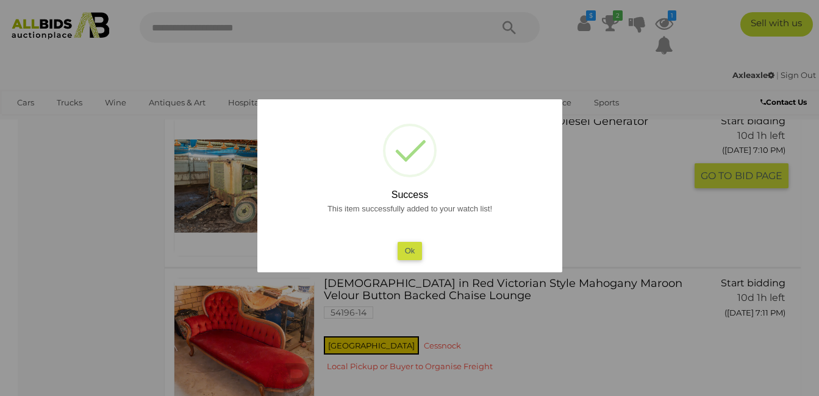
drag, startPoint x: 408, startPoint y: 255, endPoint x: 416, endPoint y: 254, distance: 8.0
click at [407, 254] on button "Ok" at bounding box center [409, 251] width 25 height 18
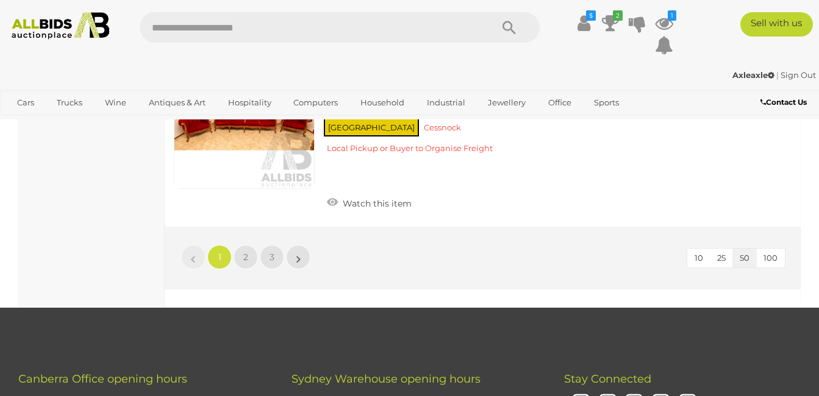
scroll to position [8453, 0]
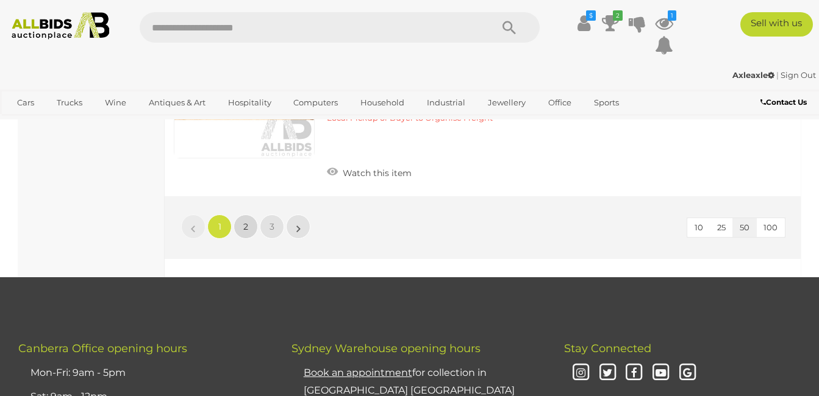
click at [242, 215] on link "2" at bounding box center [246, 227] width 24 height 24
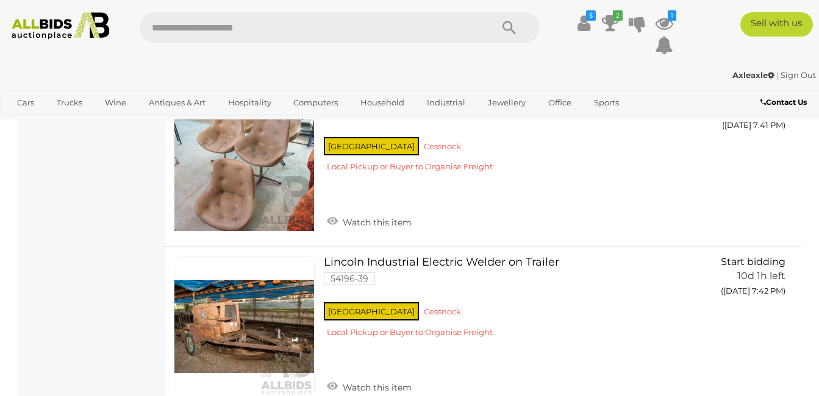
scroll to position [5085, 0]
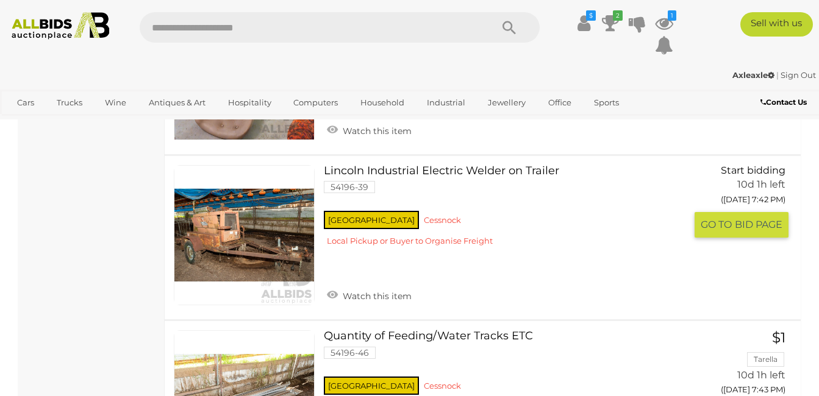
click at [227, 200] on link at bounding box center [244, 235] width 141 height 141
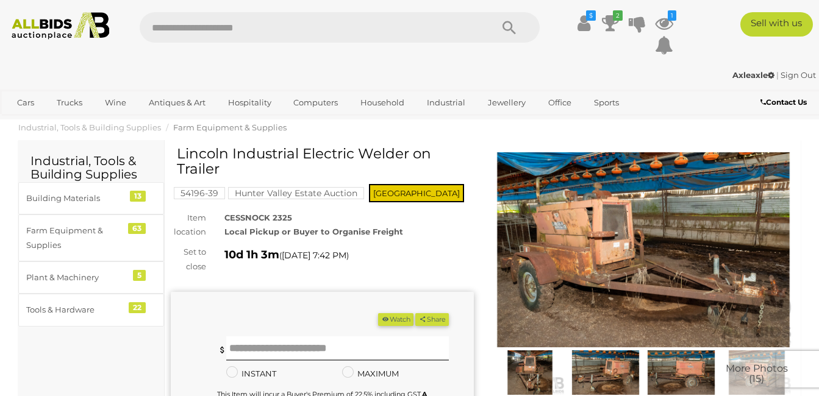
click at [642, 240] on img at bounding box center [643, 249] width 303 height 195
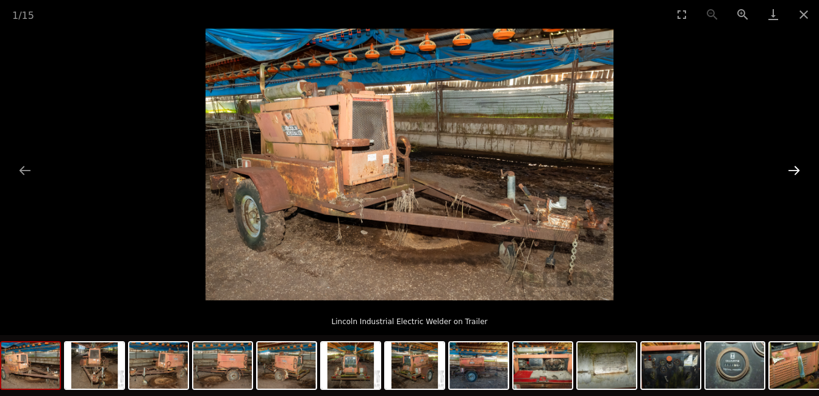
click at [792, 163] on button "Next slide" at bounding box center [794, 171] width 26 height 24
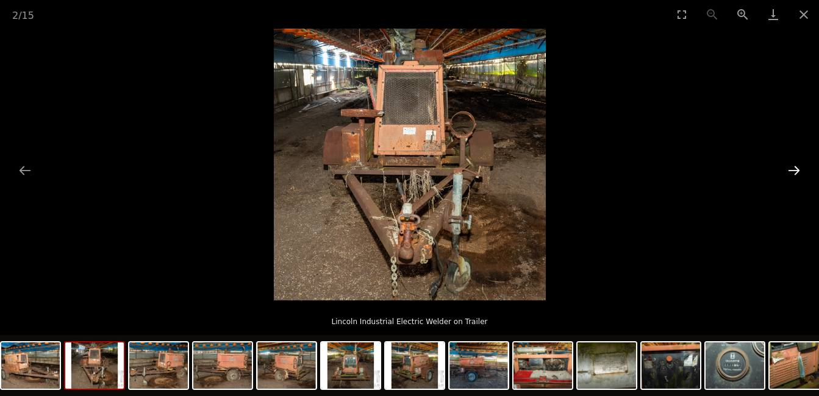
click at [793, 169] on button "Next slide" at bounding box center [794, 171] width 26 height 24
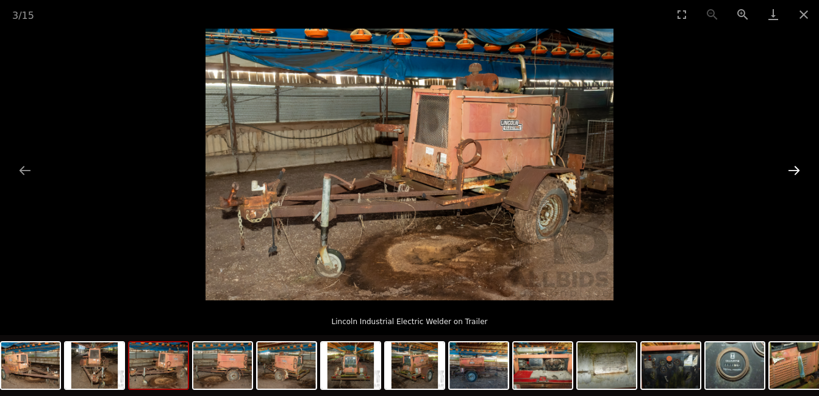
click at [793, 169] on button "Next slide" at bounding box center [794, 171] width 26 height 24
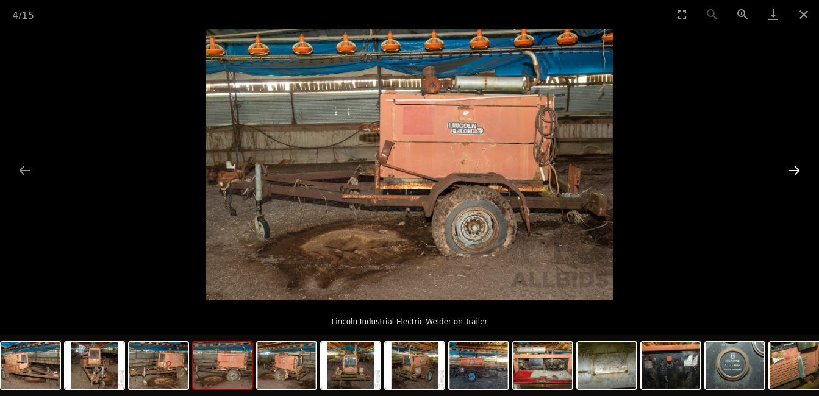
click at [793, 169] on button "Next slide" at bounding box center [794, 171] width 26 height 24
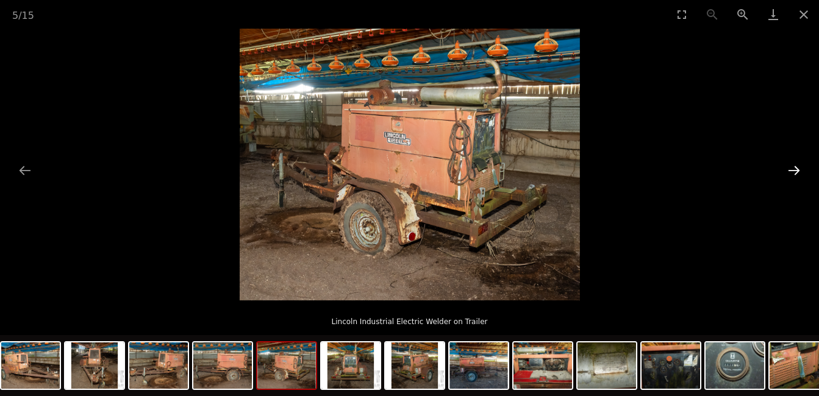
click at [793, 169] on button "Next slide" at bounding box center [794, 171] width 26 height 24
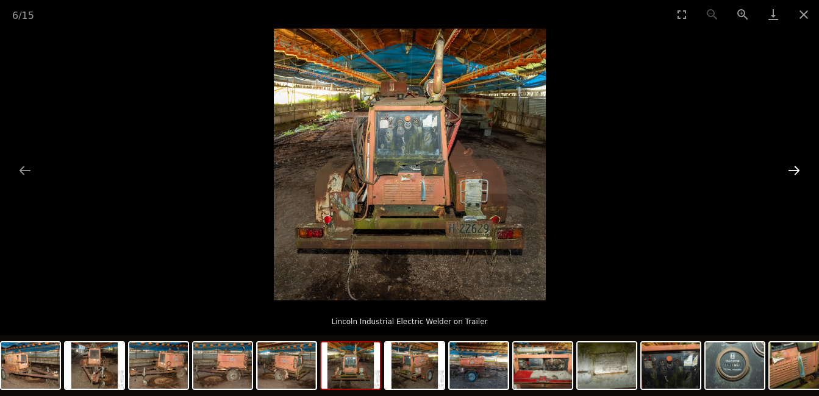
click at [793, 169] on button "Next slide" at bounding box center [794, 171] width 26 height 24
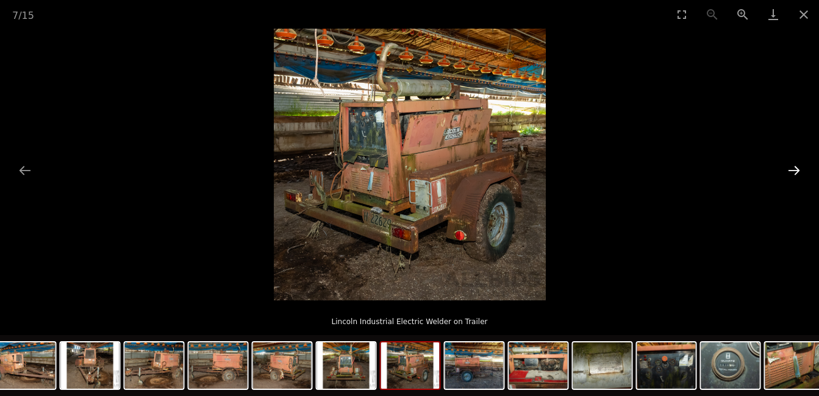
click at [793, 169] on button "Next slide" at bounding box center [794, 171] width 26 height 24
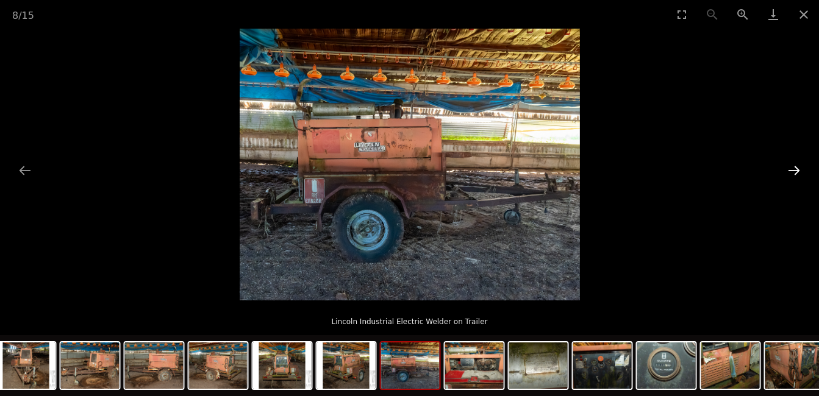
click at [793, 169] on button "Next slide" at bounding box center [794, 171] width 26 height 24
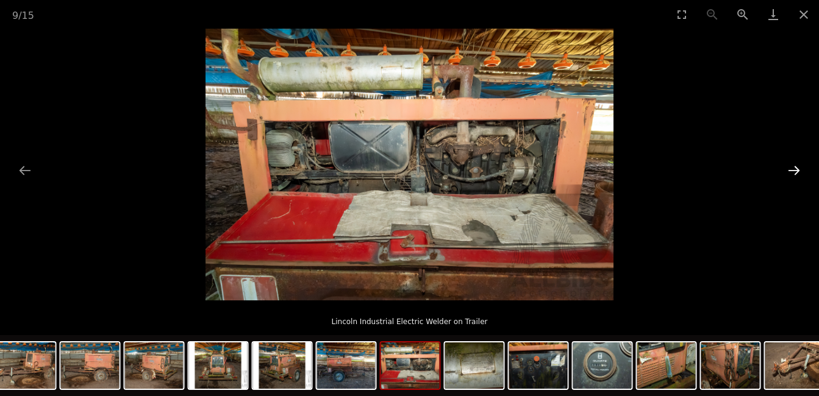
click at [793, 169] on button "Next slide" at bounding box center [794, 171] width 26 height 24
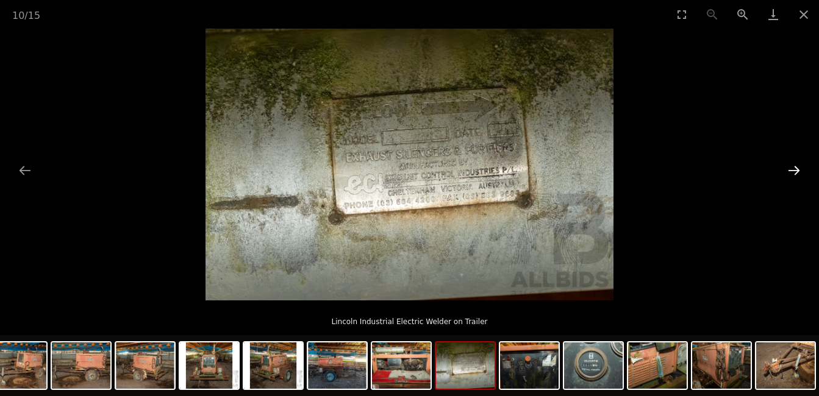
click at [793, 169] on button "Next slide" at bounding box center [794, 171] width 26 height 24
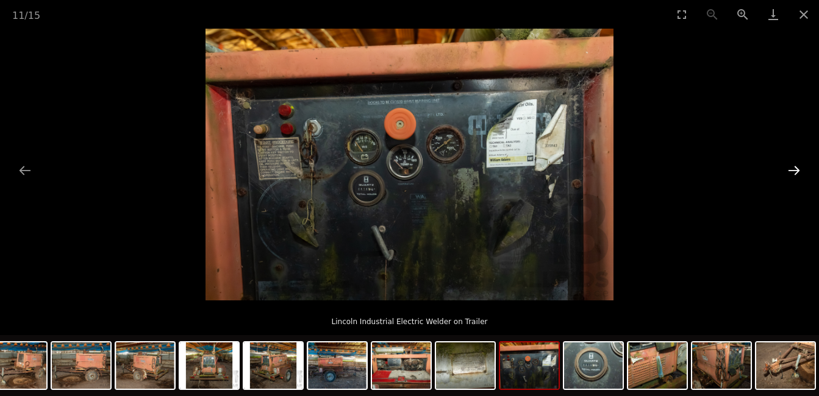
click at [793, 169] on button "Next slide" at bounding box center [794, 171] width 26 height 24
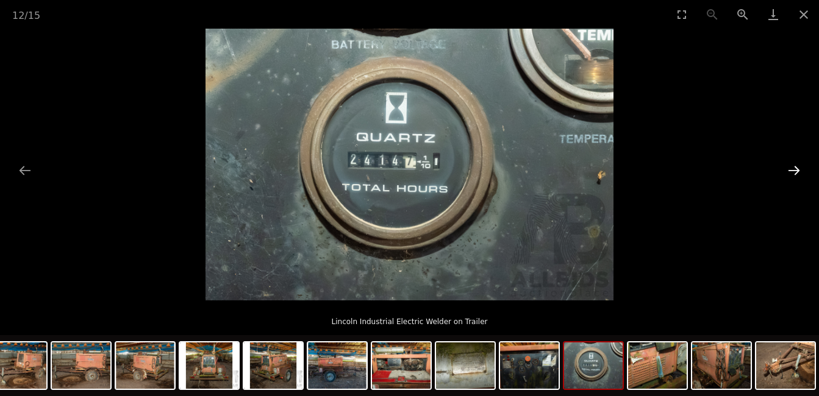
click at [793, 169] on button "Next slide" at bounding box center [794, 171] width 26 height 24
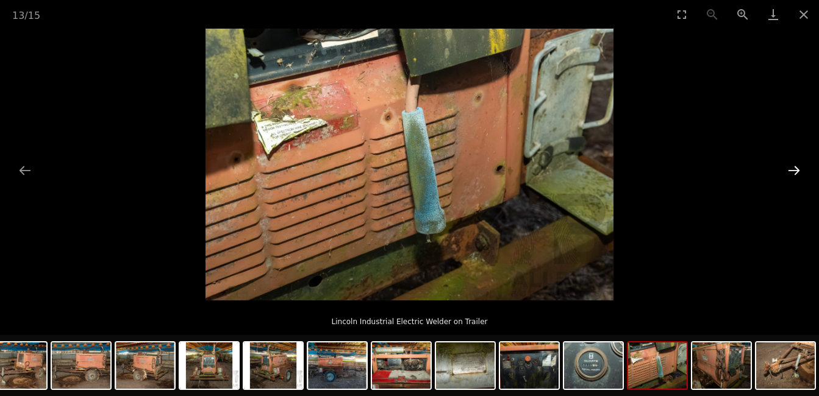
click at [793, 169] on button "Next slide" at bounding box center [794, 171] width 26 height 24
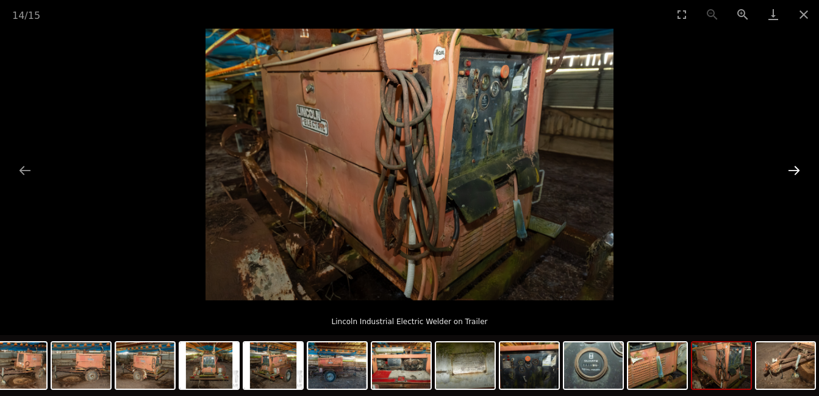
click at [793, 169] on button "Next slide" at bounding box center [794, 171] width 26 height 24
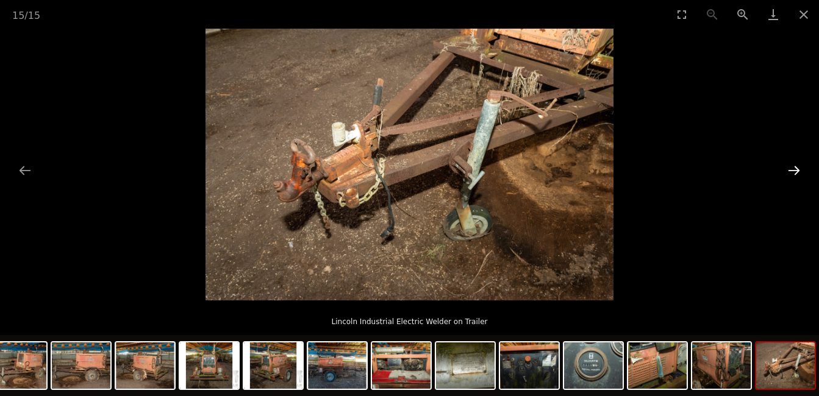
click at [793, 169] on button "Next slide" at bounding box center [794, 171] width 26 height 24
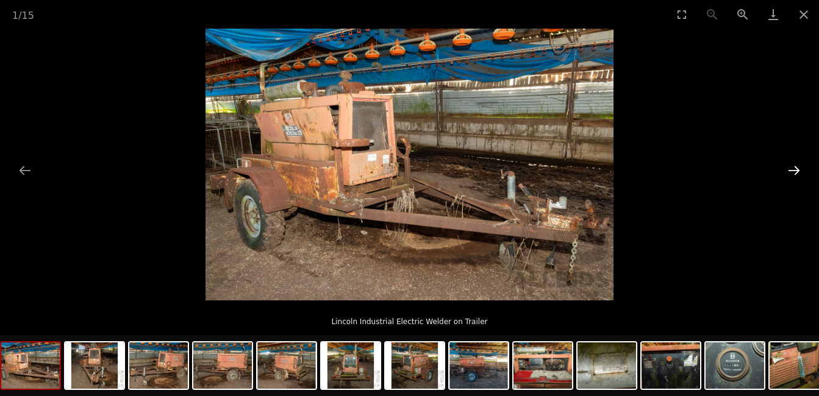
click at [793, 169] on button "Next slide" at bounding box center [794, 171] width 26 height 24
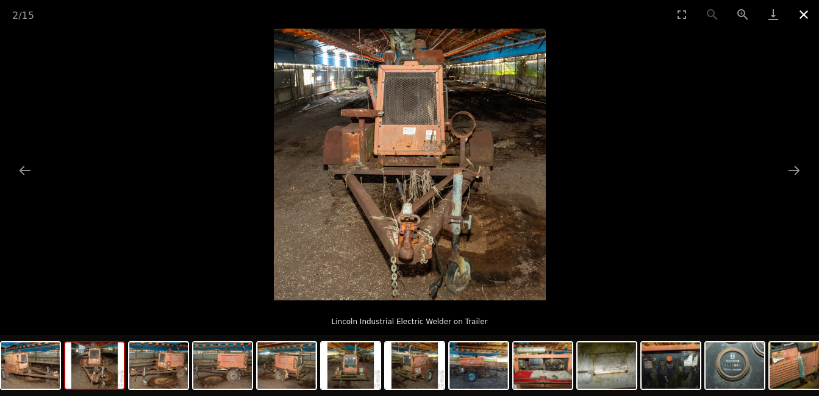
click at [801, 12] on button "Close gallery" at bounding box center [804, 14] width 30 height 29
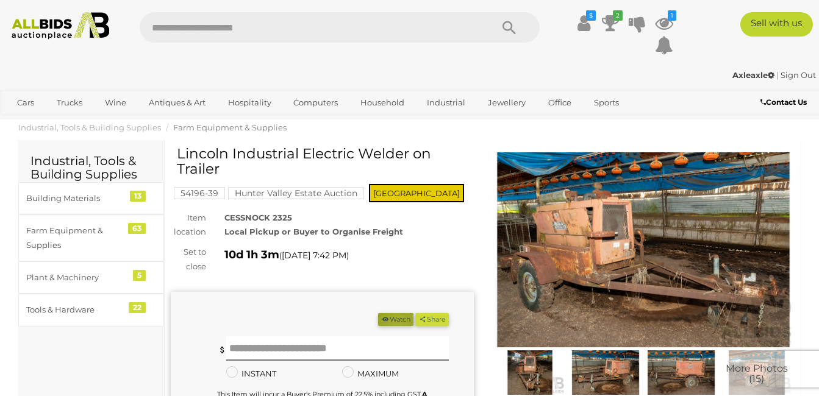
click at [392, 321] on button "Watch" at bounding box center [395, 319] width 35 height 13
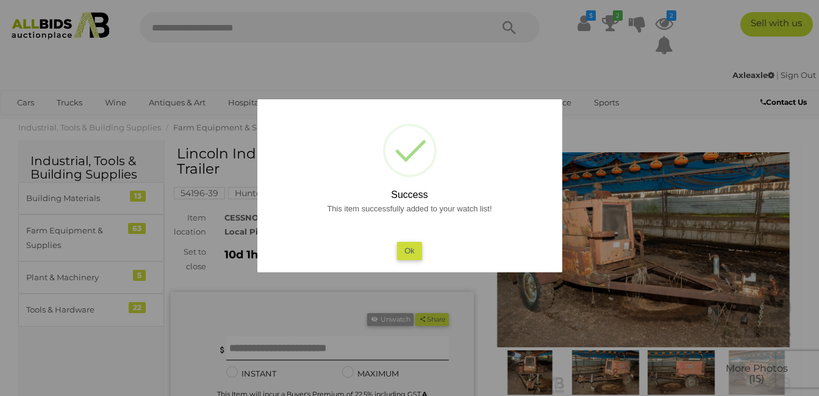
click at [415, 257] on button "Ok" at bounding box center [409, 251] width 25 height 18
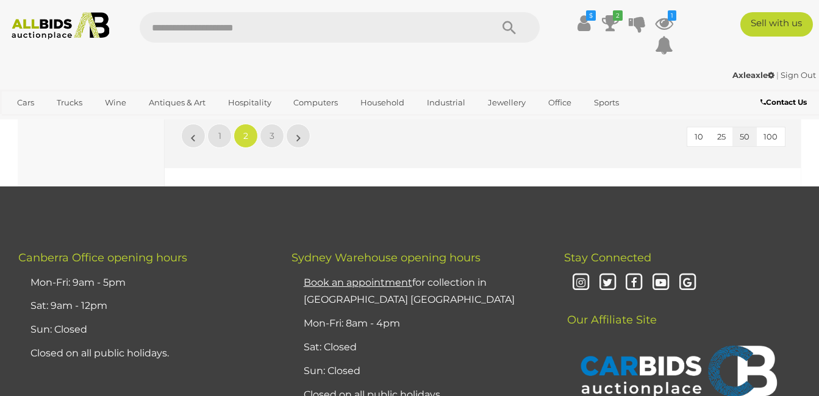
scroll to position [8334, 0]
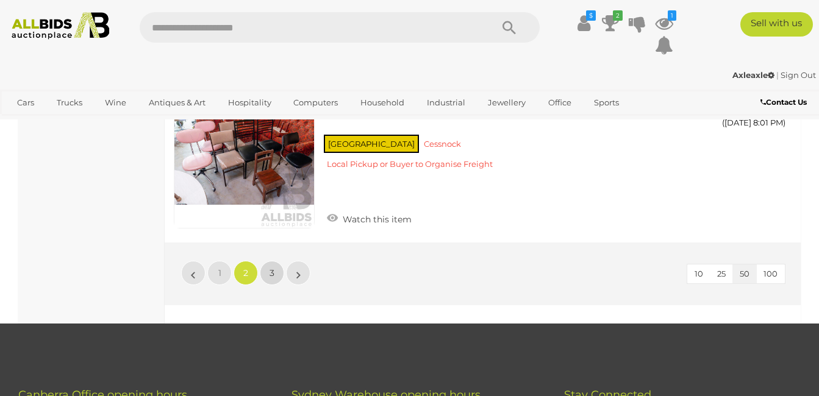
click at [270, 268] on span "3" at bounding box center [272, 273] width 5 height 11
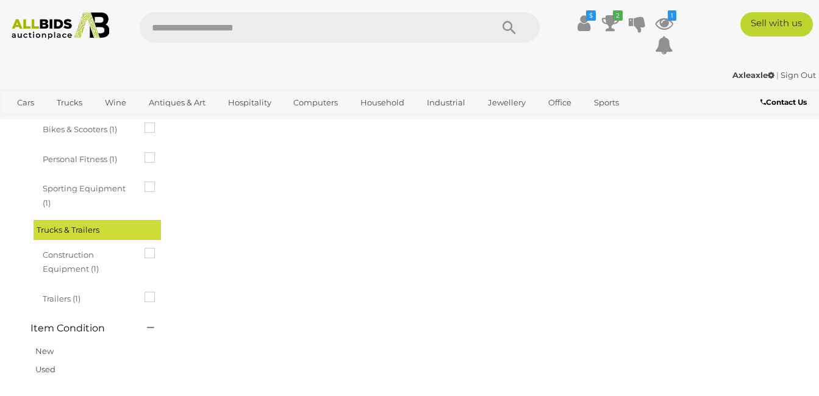
scroll to position [62, 0]
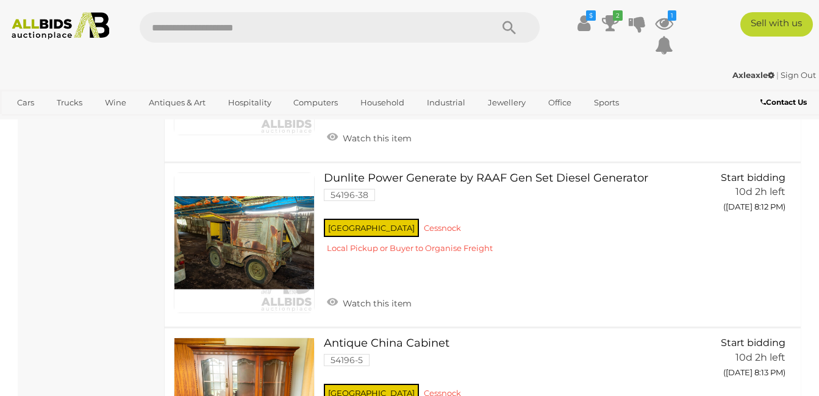
scroll to position [1743, 0]
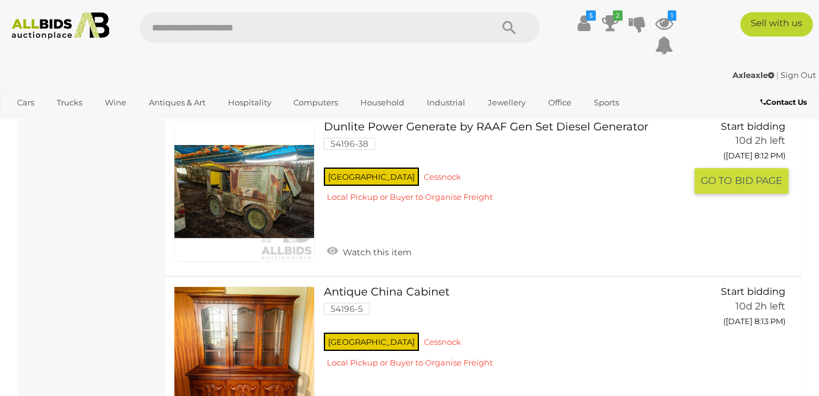
click at [223, 182] on link at bounding box center [244, 191] width 141 height 141
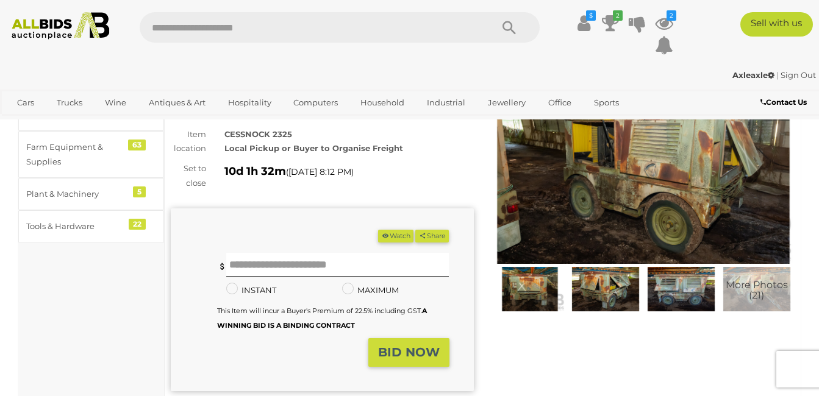
scroll to position [68, 0]
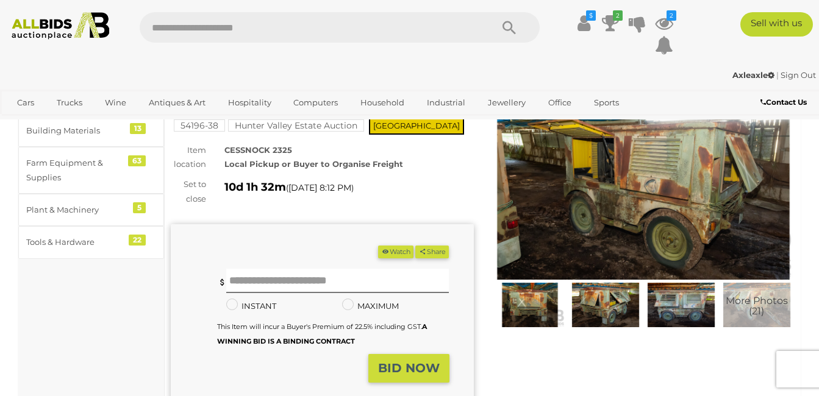
click at [659, 177] on img at bounding box center [643, 182] width 303 height 195
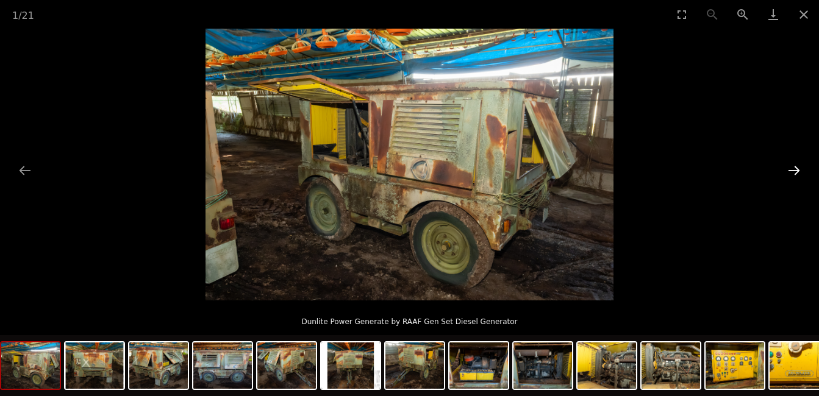
click at [789, 169] on button "Next slide" at bounding box center [794, 171] width 26 height 24
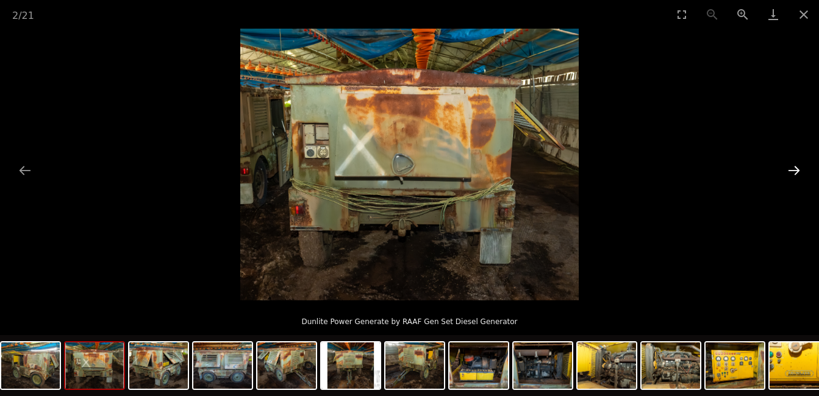
click at [789, 169] on button "Next slide" at bounding box center [794, 171] width 26 height 24
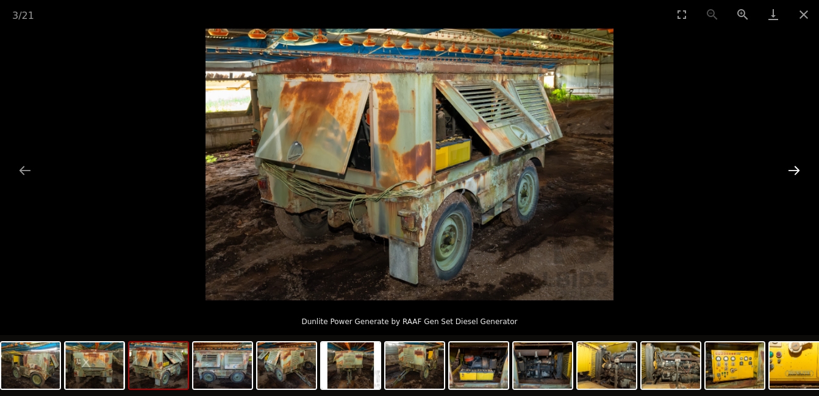
click at [789, 169] on button "Next slide" at bounding box center [794, 171] width 26 height 24
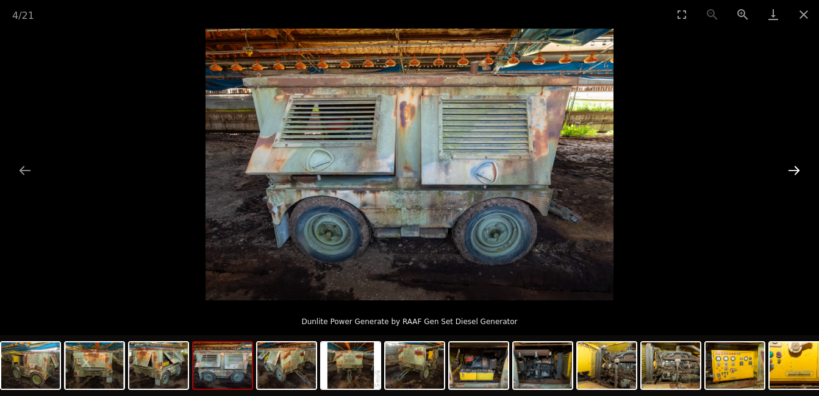
click at [789, 169] on button "Next slide" at bounding box center [794, 171] width 26 height 24
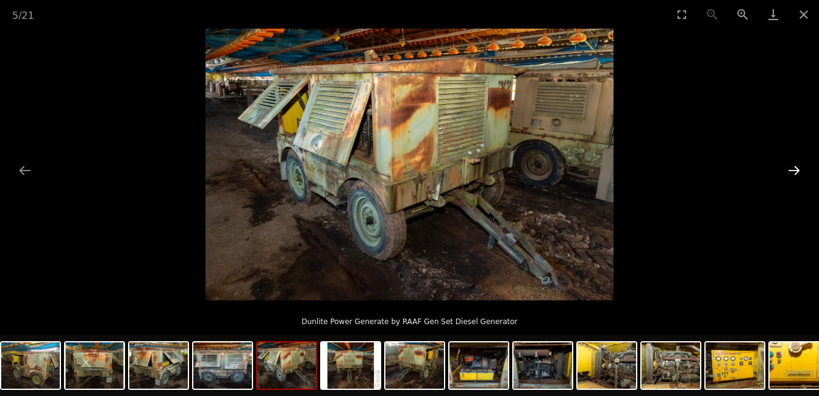
click at [789, 169] on button "Next slide" at bounding box center [794, 171] width 26 height 24
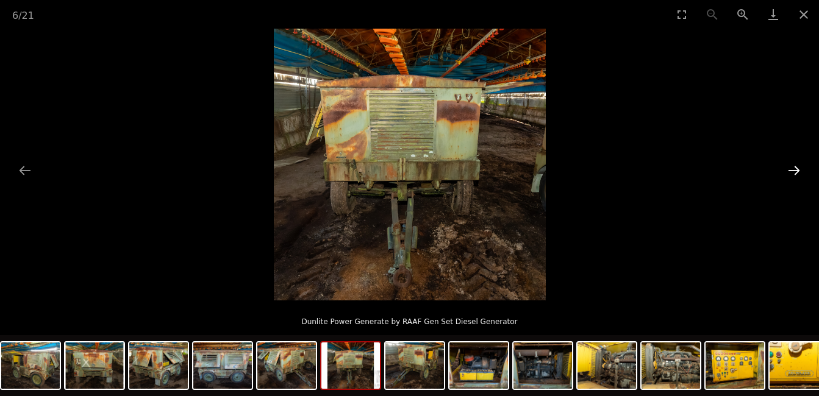
click at [789, 169] on button "Next slide" at bounding box center [794, 171] width 26 height 24
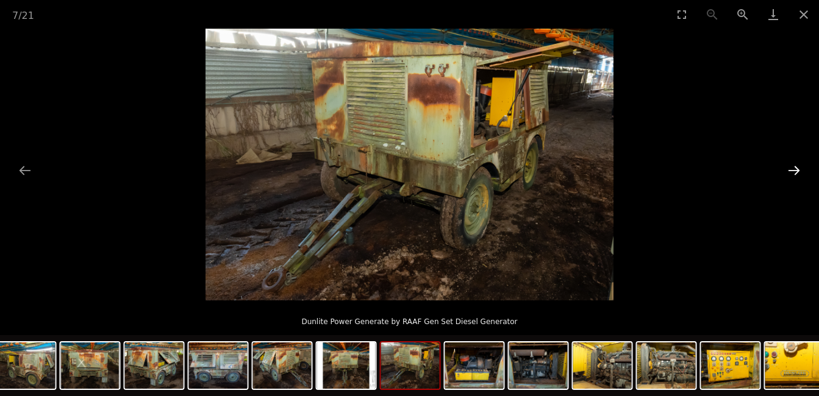
click at [789, 169] on button "Next slide" at bounding box center [794, 171] width 26 height 24
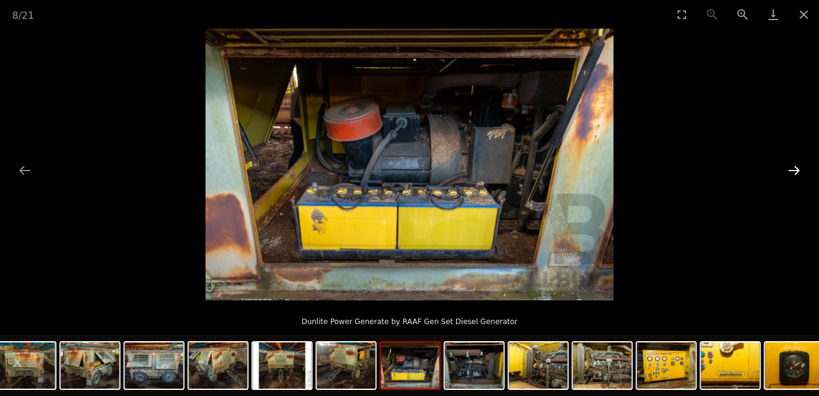
click at [789, 169] on button "Next slide" at bounding box center [794, 171] width 26 height 24
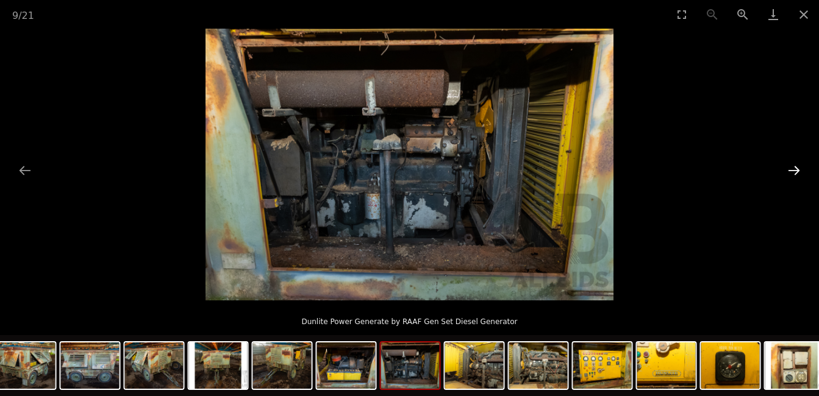
click at [789, 169] on button "Next slide" at bounding box center [794, 171] width 26 height 24
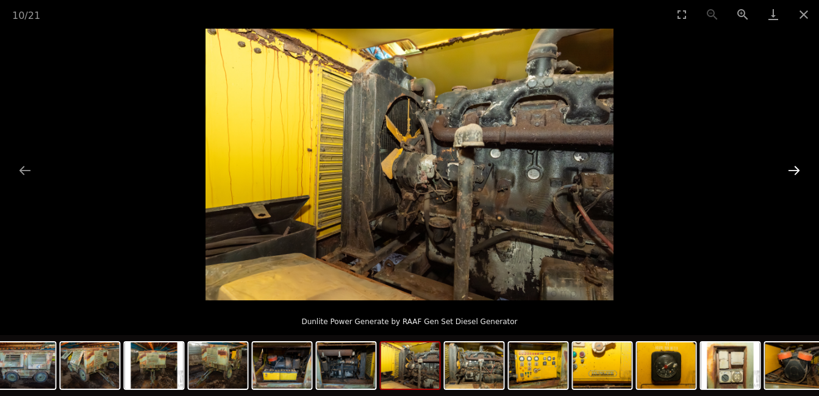
click at [789, 169] on button "Next slide" at bounding box center [794, 171] width 26 height 24
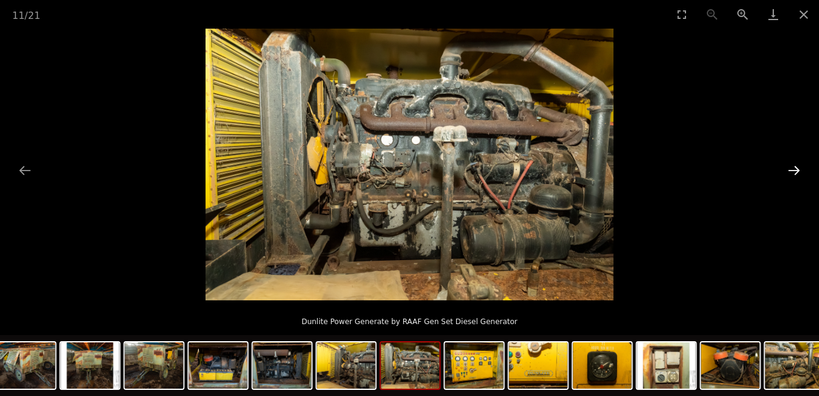
click at [789, 169] on button "Next slide" at bounding box center [794, 171] width 26 height 24
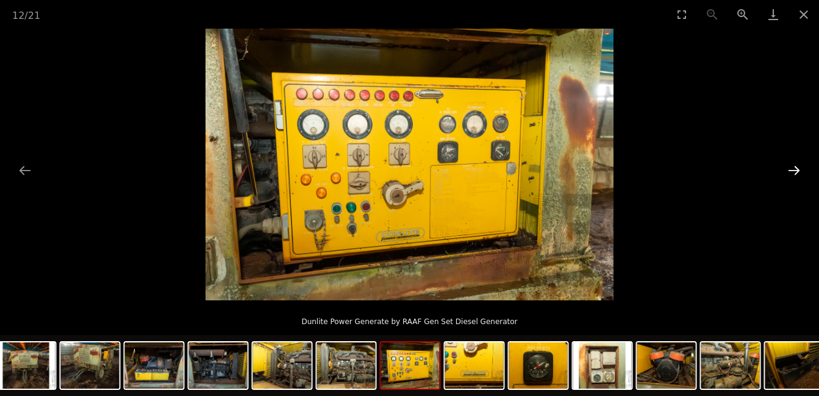
click at [789, 169] on button "Next slide" at bounding box center [794, 171] width 26 height 24
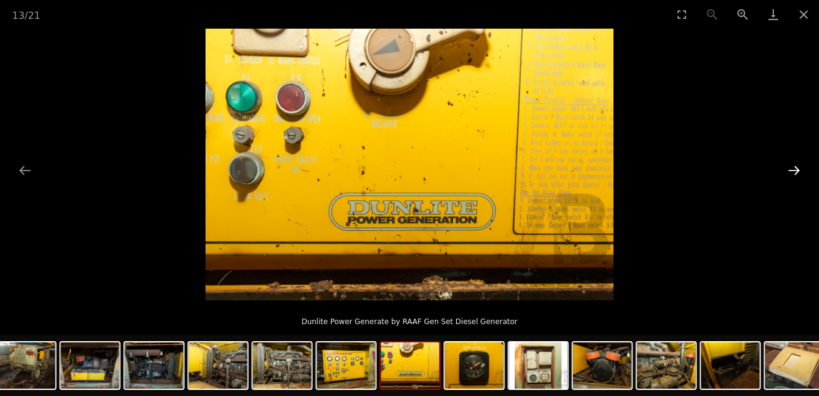
click at [789, 169] on button "Next slide" at bounding box center [794, 171] width 26 height 24
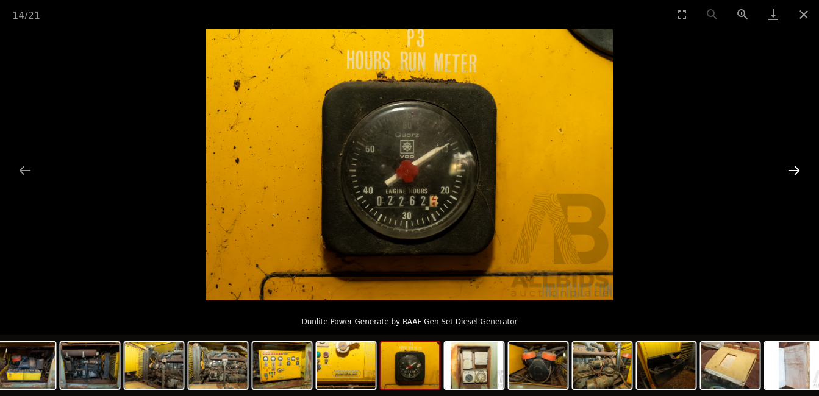
click at [789, 169] on button "Next slide" at bounding box center [794, 171] width 26 height 24
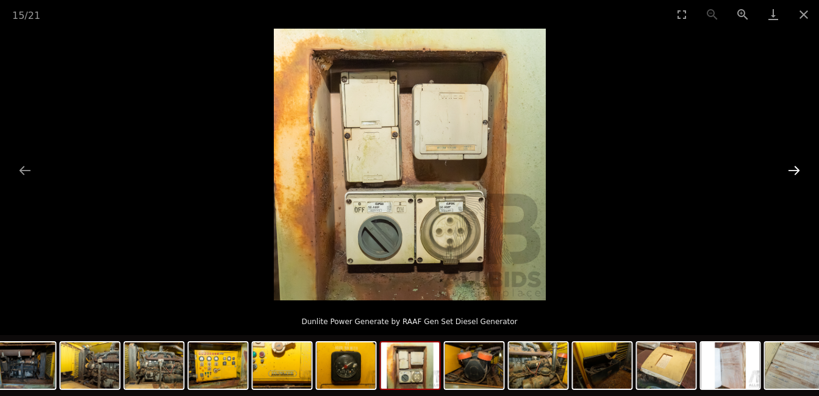
click at [789, 169] on button "Next slide" at bounding box center [794, 171] width 26 height 24
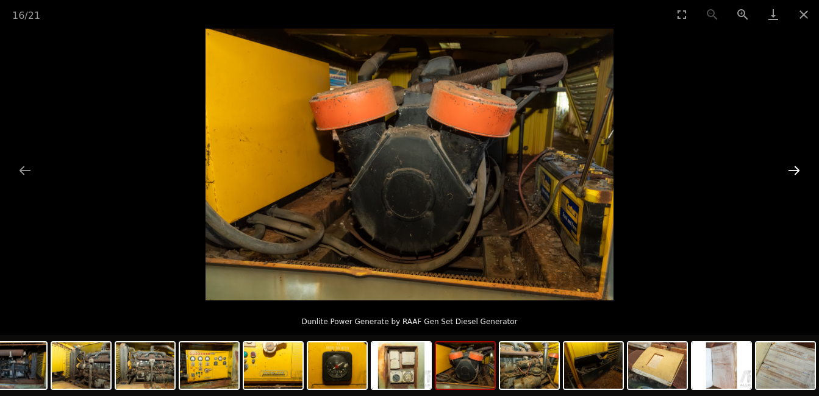
click at [789, 169] on button "Next slide" at bounding box center [794, 171] width 26 height 24
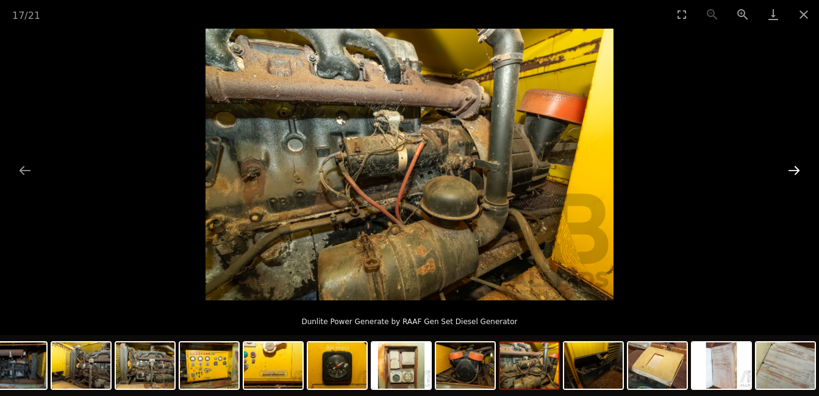
click at [789, 169] on button "Next slide" at bounding box center [794, 171] width 26 height 24
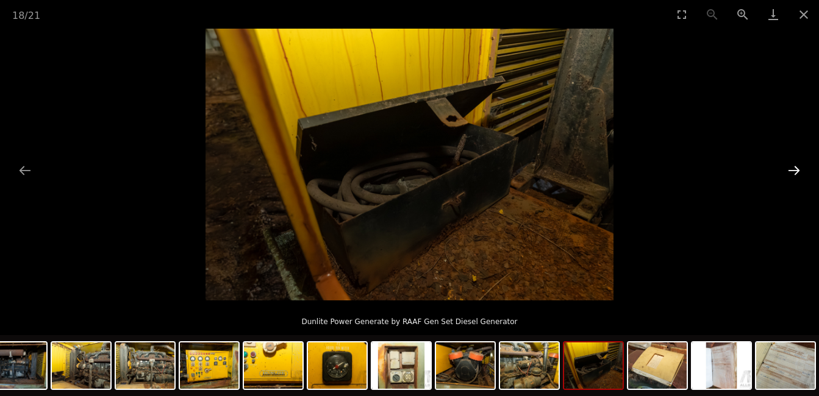
click at [789, 169] on button "Next slide" at bounding box center [794, 171] width 26 height 24
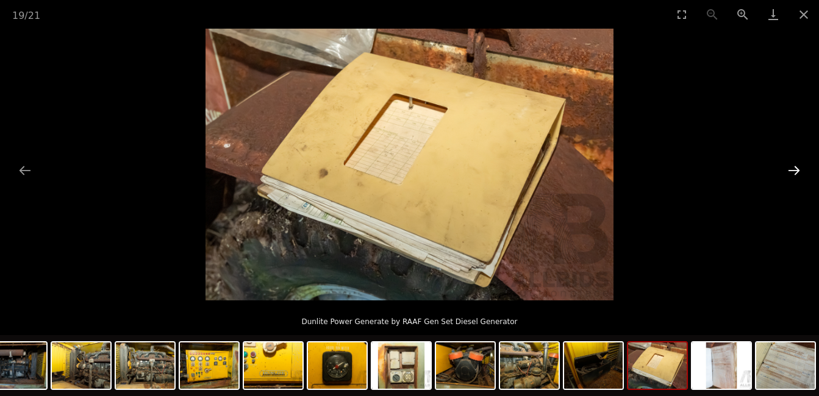
click at [789, 169] on button "Next slide" at bounding box center [794, 171] width 26 height 24
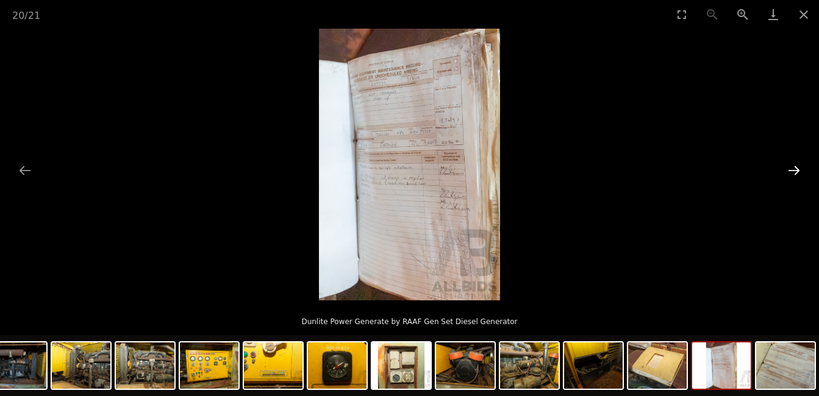
click at [789, 169] on button "Next slide" at bounding box center [794, 171] width 26 height 24
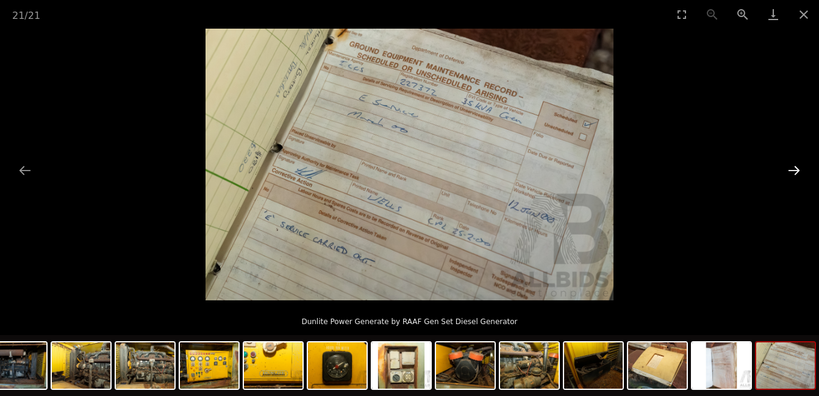
click at [789, 169] on button "Next slide" at bounding box center [794, 171] width 26 height 24
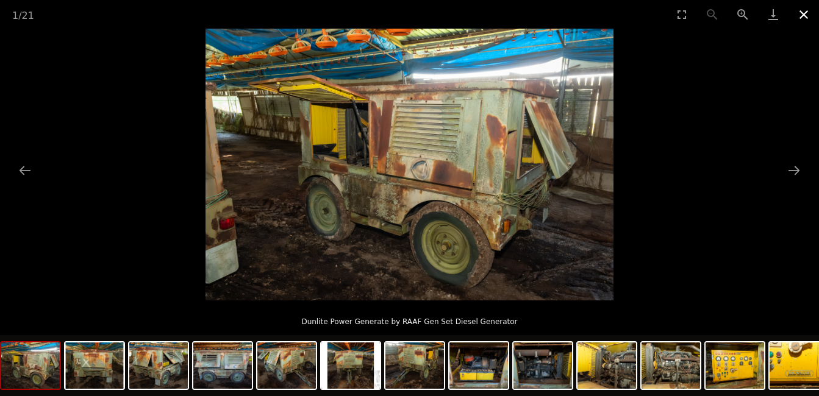
click at [805, 14] on button "Close gallery" at bounding box center [804, 14] width 30 height 29
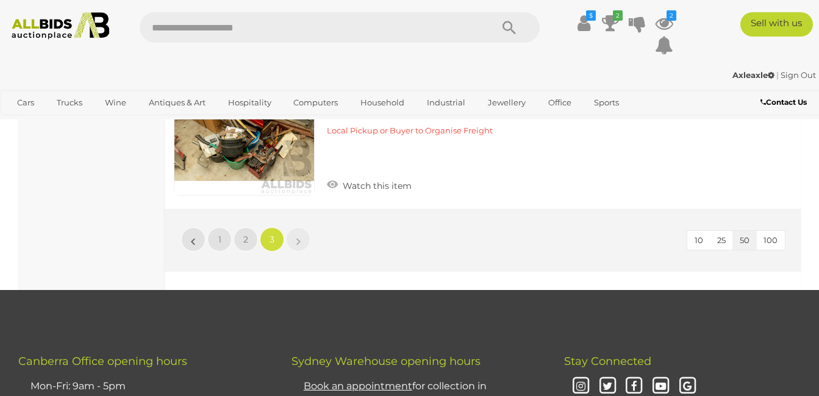
scroll to position [4360, 0]
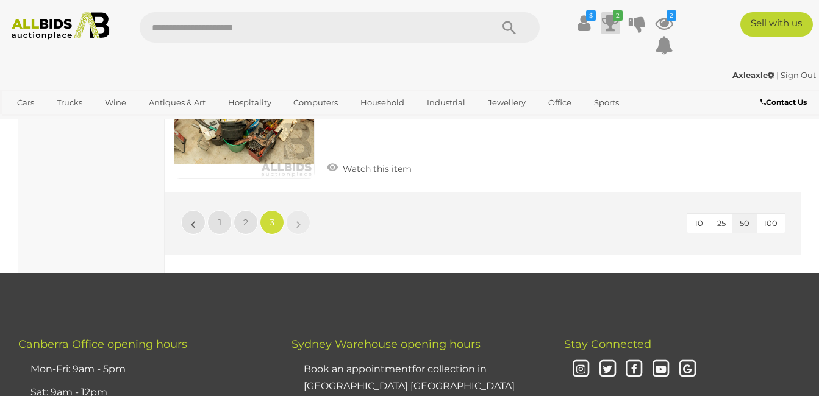
click at [613, 17] on icon "2" at bounding box center [618, 15] width 10 height 10
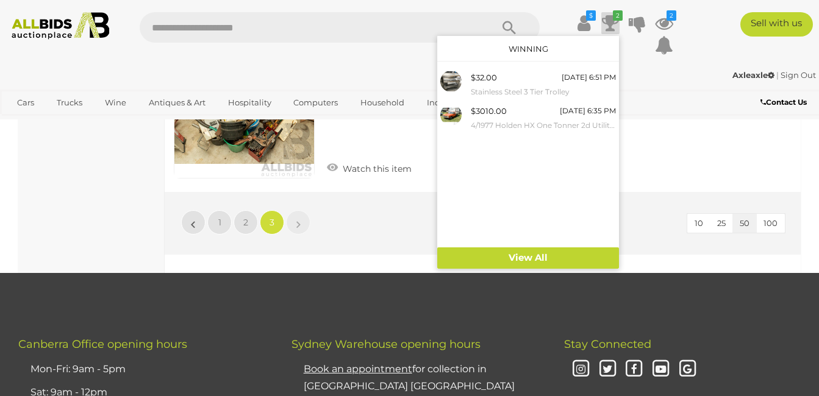
click at [613, 17] on icon "2" at bounding box center [618, 15] width 10 height 10
